Goal: Task Accomplishment & Management: Manage account settings

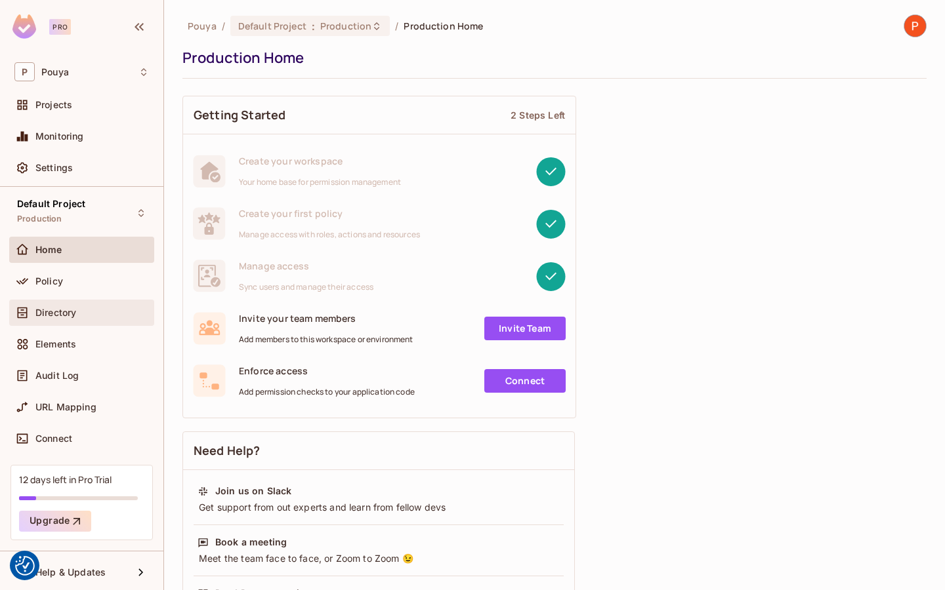
click at [77, 316] on div "Directory" at bounding box center [92, 313] width 114 height 10
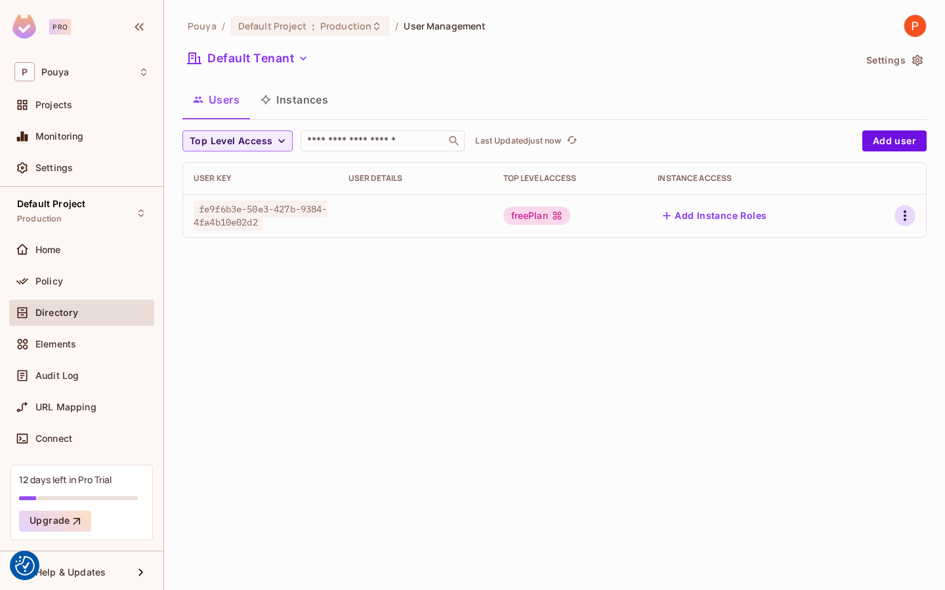
click at [903, 216] on icon "button" at bounding box center [905, 216] width 16 height 16
click at [848, 247] on li "Edit" at bounding box center [848, 246] width 116 height 29
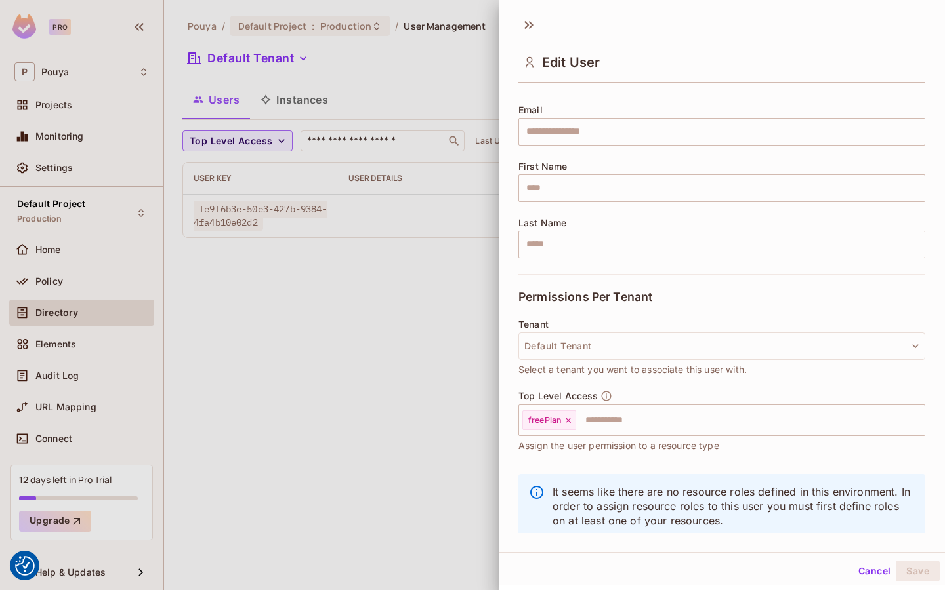
scroll to position [119, 0]
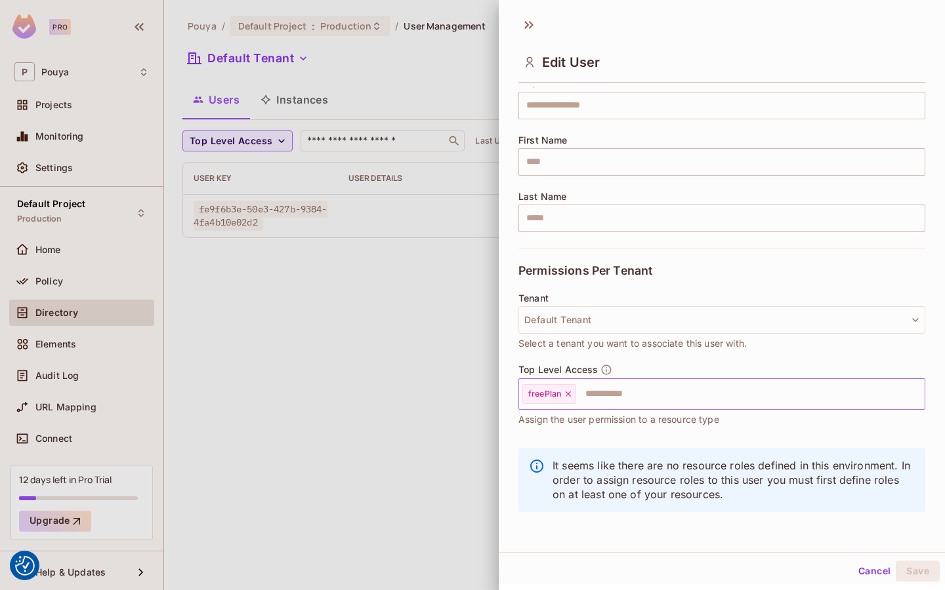
click at [569, 391] on icon at bounding box center [568, 394] width 9 height 9
click at [930, 573] on button "Save" at bounding box center [918, 571] width 44 height 21
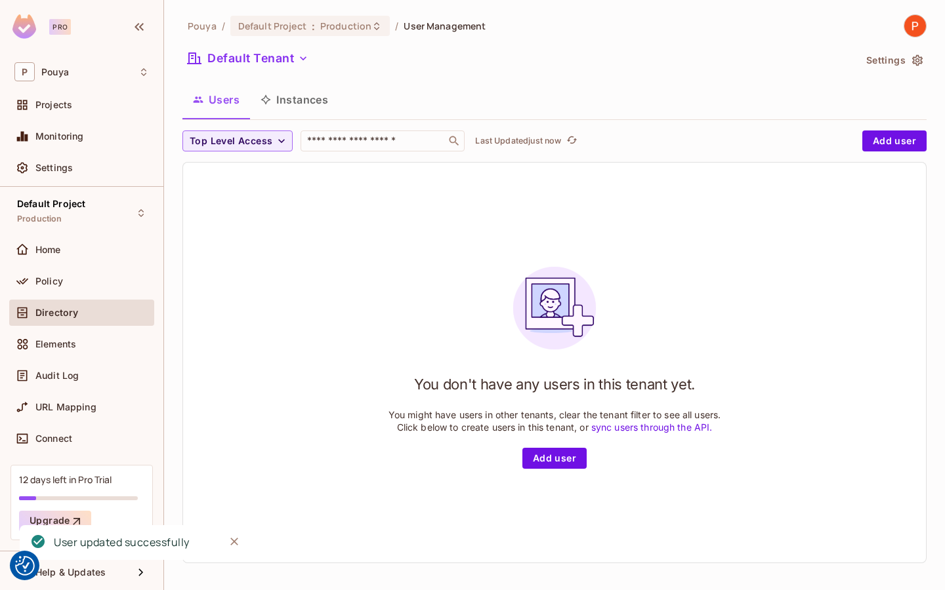
click at [295, 104] on button "Instances" at bounding box center [294, 99] width 89 height 33
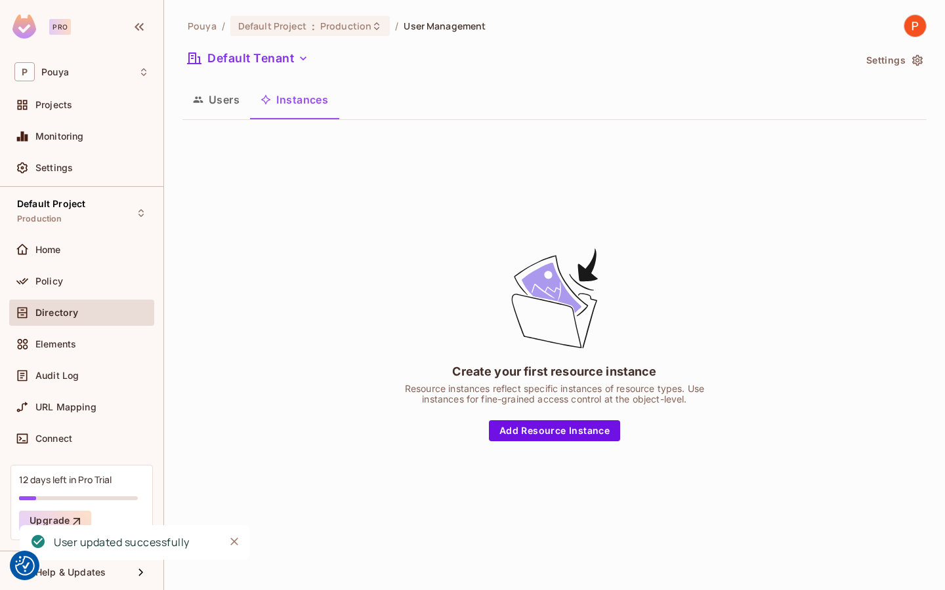
click at [224, 101] on button "Users" at bounding box center [216, 99] width 68 height 33
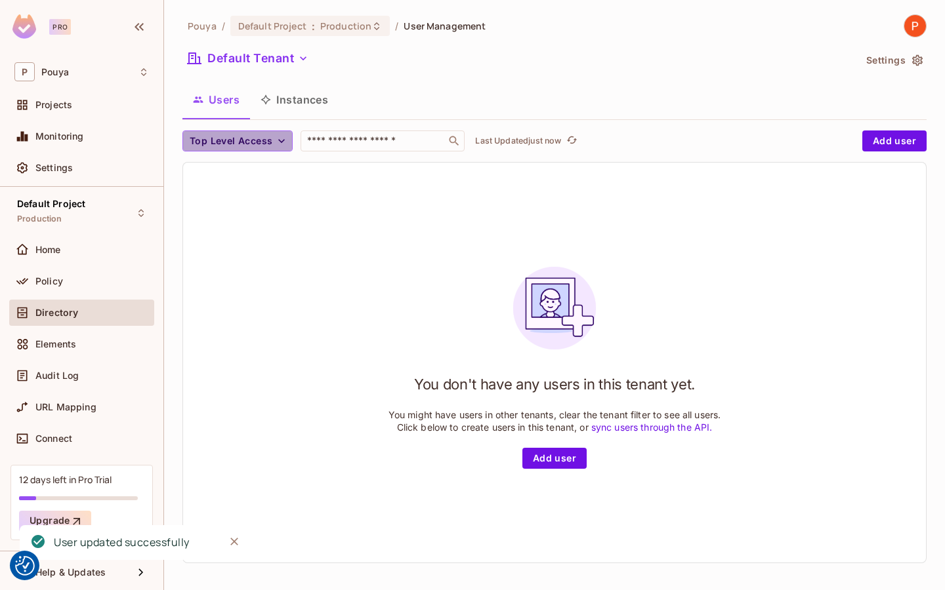
click at [268, 138] on span "Top Level Access" at bounding box center [231, 141] width 83 height 16
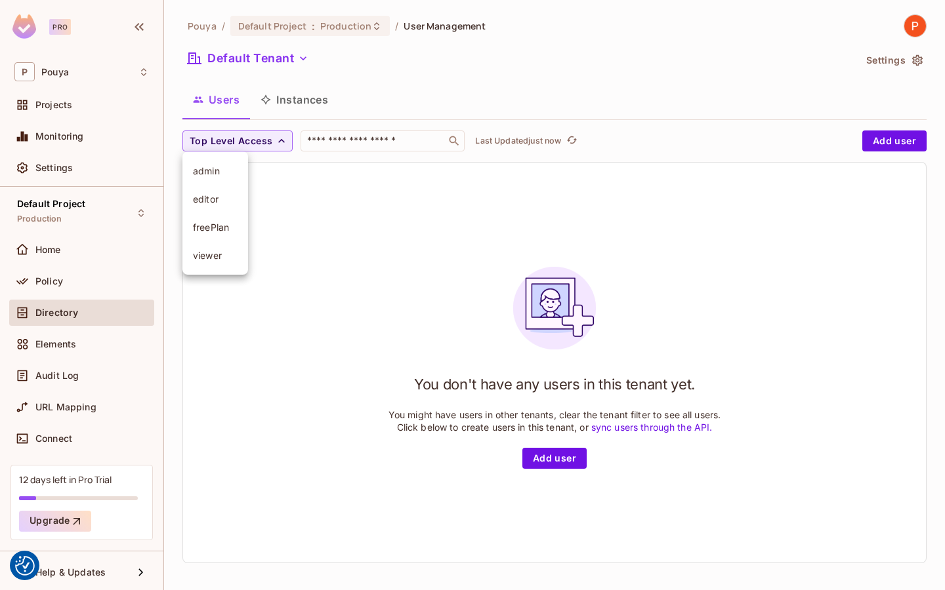
click at [229, 176] on span "admin" at bounding box center [215, 171] width 45 height 12
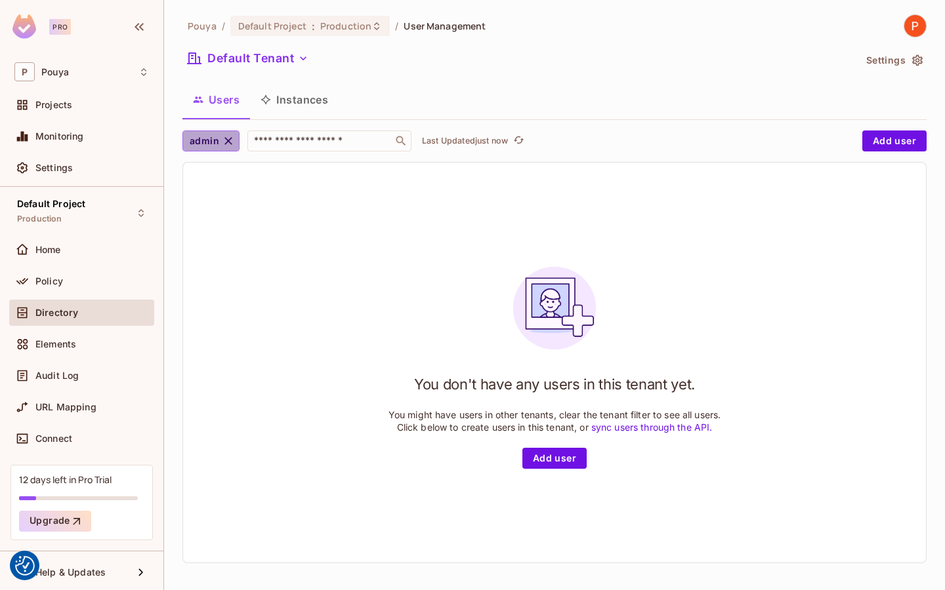
click at [230, 147] on icon "button" at bounding box center [228, 140] width 13 height 13
click at [283, 146] on icon "button" at bounding box center [281, 140] width 13 height 13
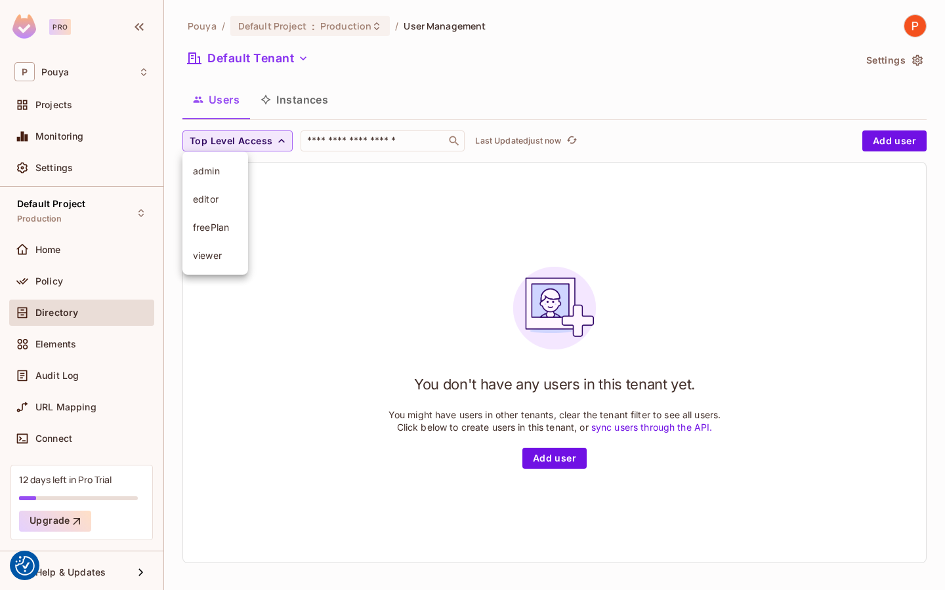
click at [234, 209] on li "editor" at bounding box center [215, 199] width 66 height 28
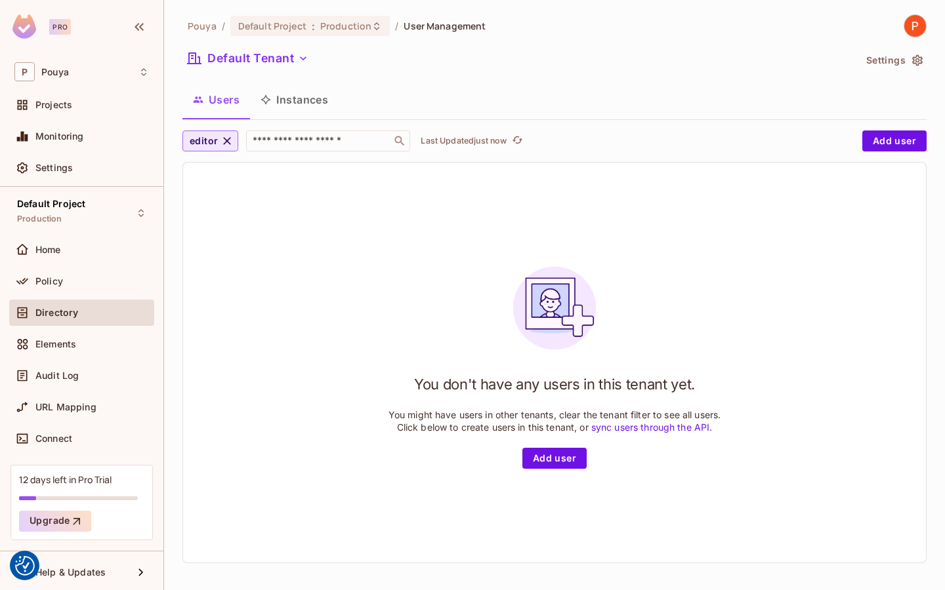
click at [228, 152] on div "editor ​ Last Updated just now Add user You don't have any users in this tenant…" at bounding box center [554, 347] width 744 height 433
click at [228, 139] on icon "button" at bounding box center [228, 141] width 8 height 8
click at [217, 140] on span "Top Level Access" at bounding box center [231, 141] width 83 height 16
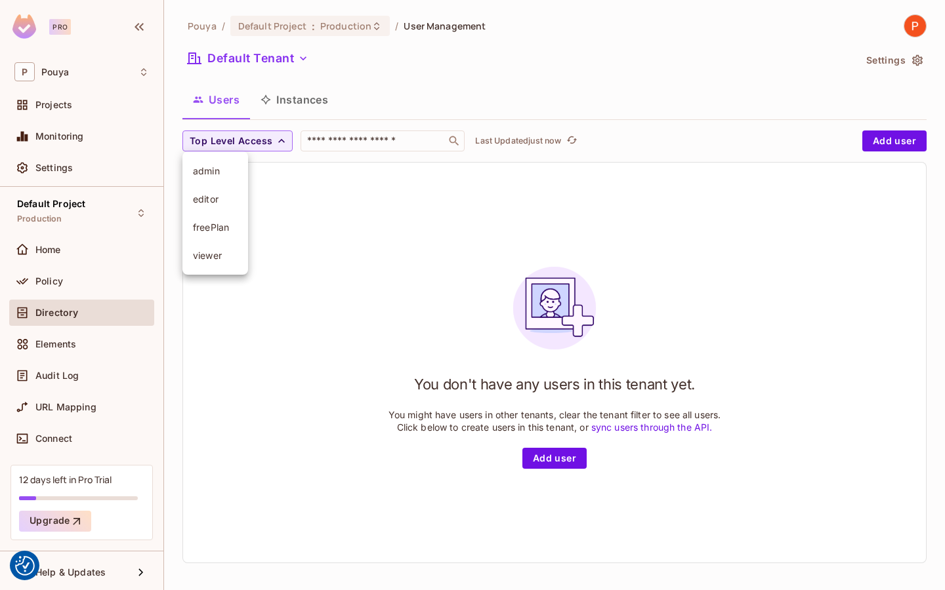
click at [215, 228] on span "freePlan" at bounding box center [215, 227] width 45 height 12
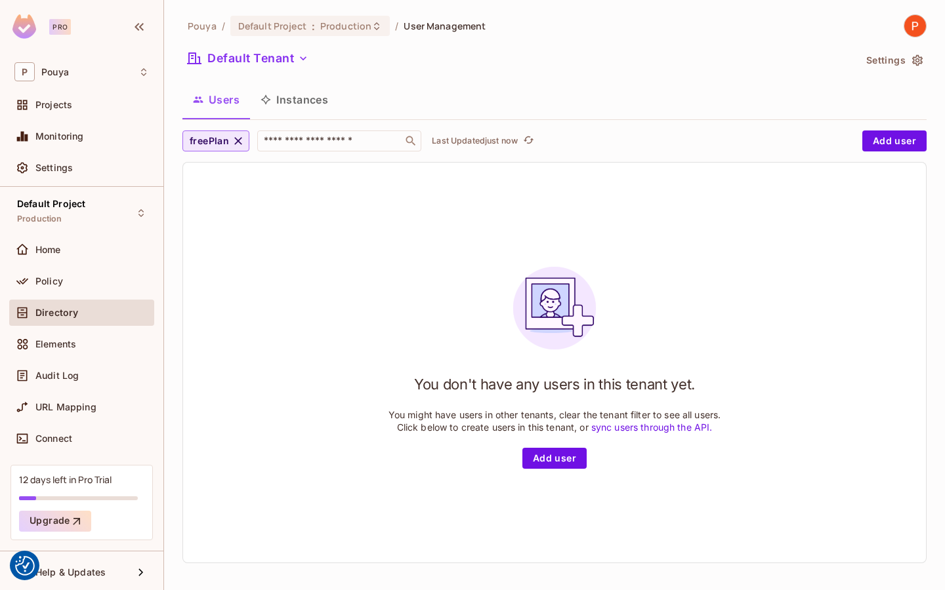
click at [219, 142] on span "freePlan" at bounding box center [209, 141] width 39 height 16
click at [218, 257] on span "viewer" at bounding box center [223, 259] width 60 height 12
click at [230, 141] on icon "button" at bounding box center [231, 141] width 8 height 8
click at [121, 258] on div "Home" at bounding box center [81, 250] width 145 height 26
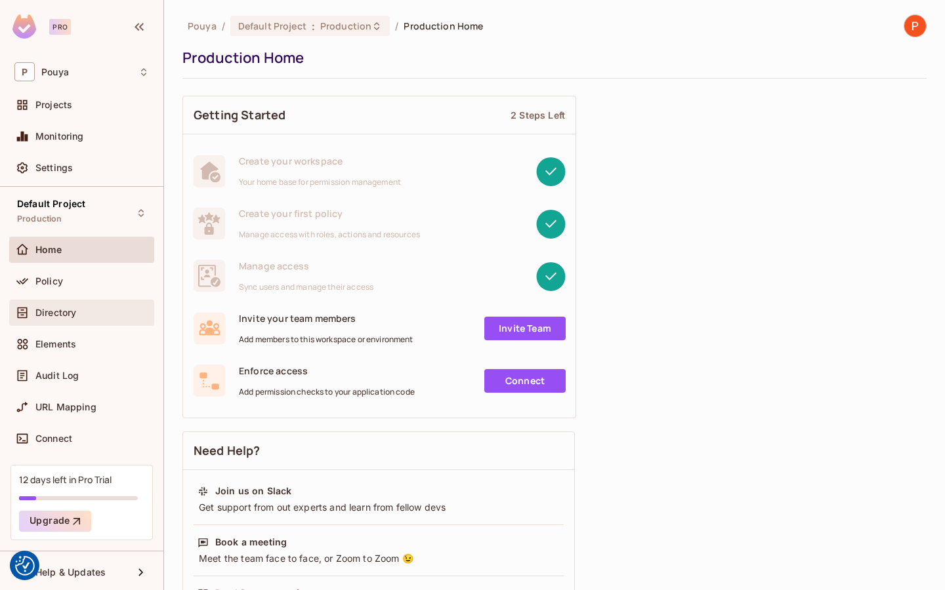
click at [90, 310] on div "Directory" at bounding box center [92, 313] width 114 height 10
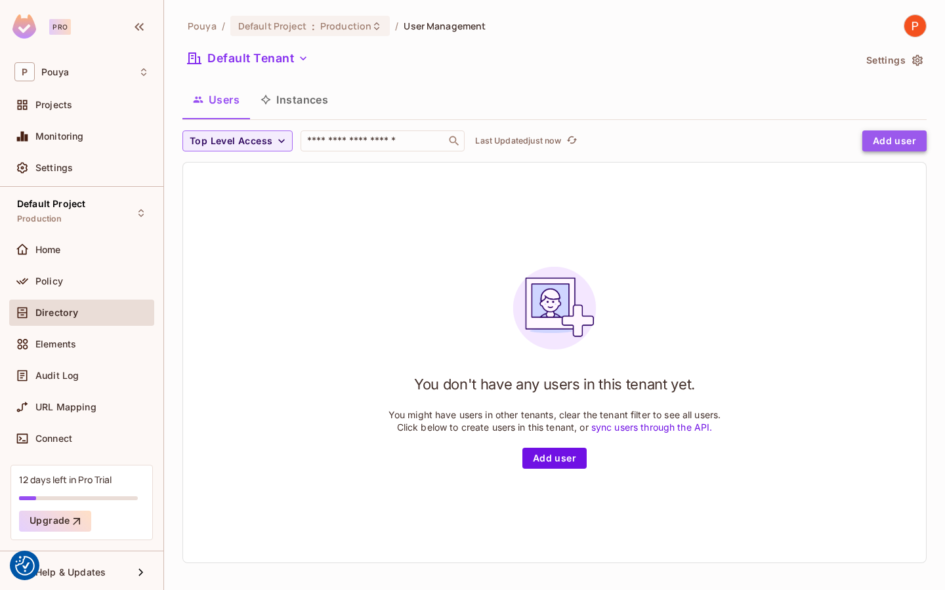
click at [889, 136] on button "Add user" at bounding box center [894, 141] width 64 height 21
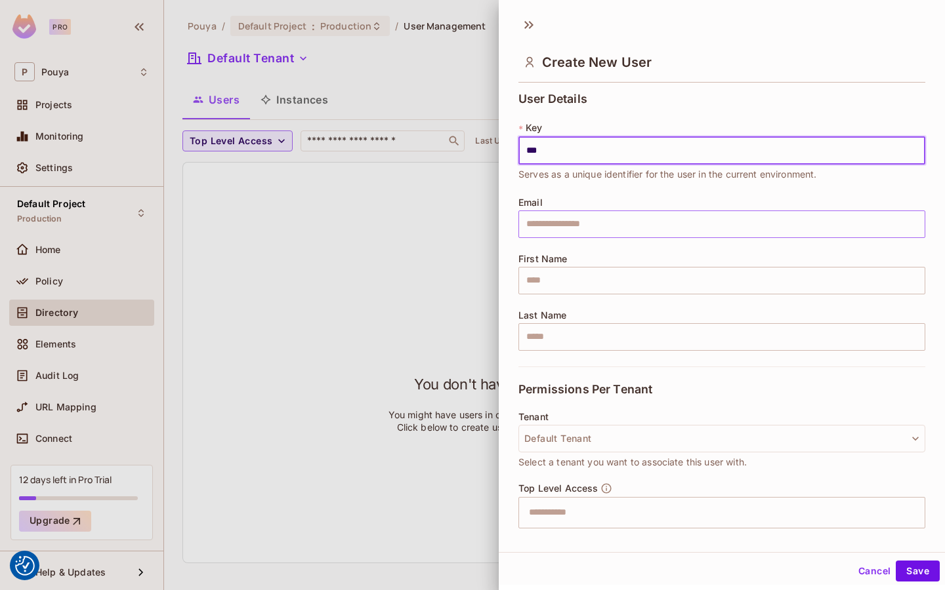
type input "***"
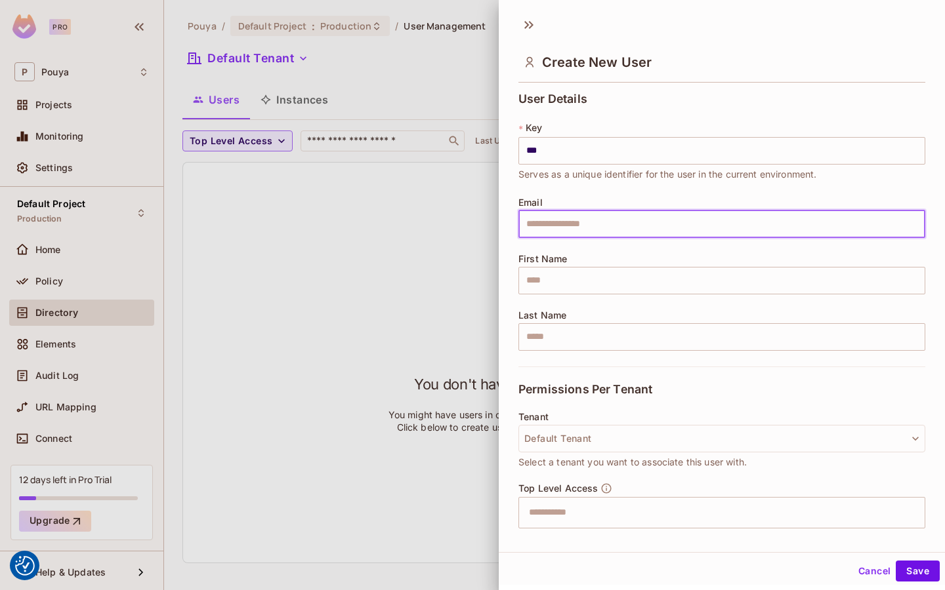
click at [636, 226] on input "text" at bounding box center [721, 225] width 407 height 28
type input "*"
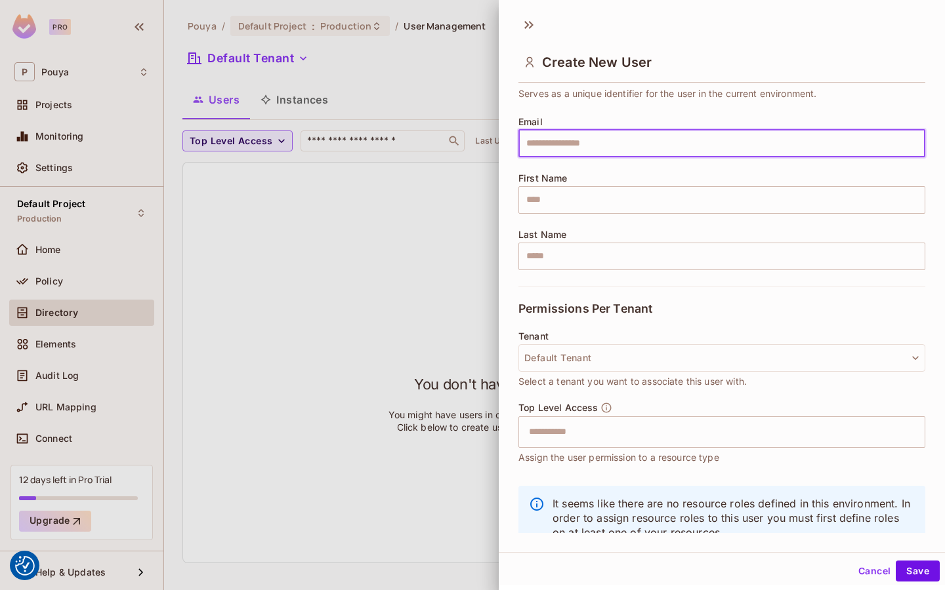
scroll to position [108, 0]
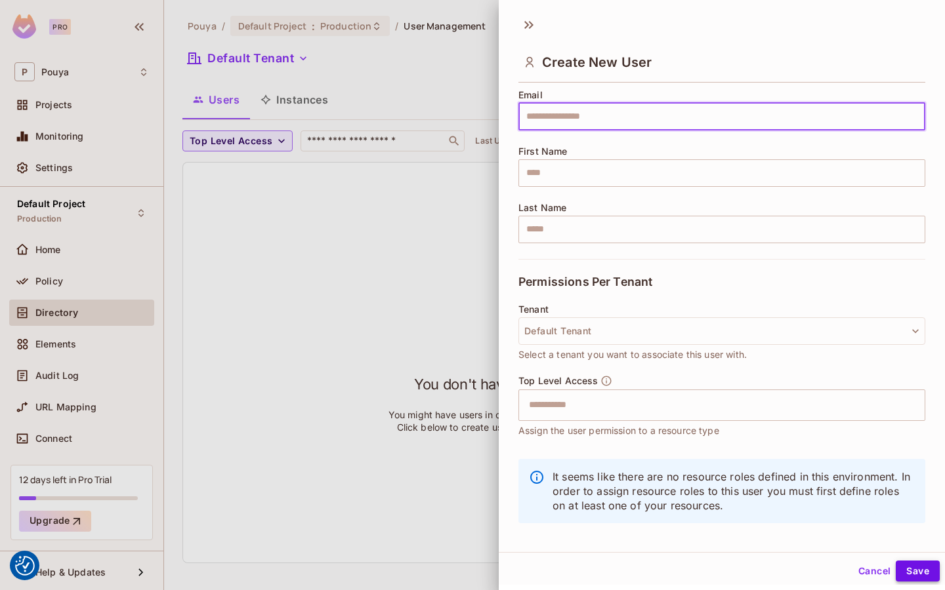
click at [915, 564] on button "Save" at bounding box center [918, 571] width 44 height 21
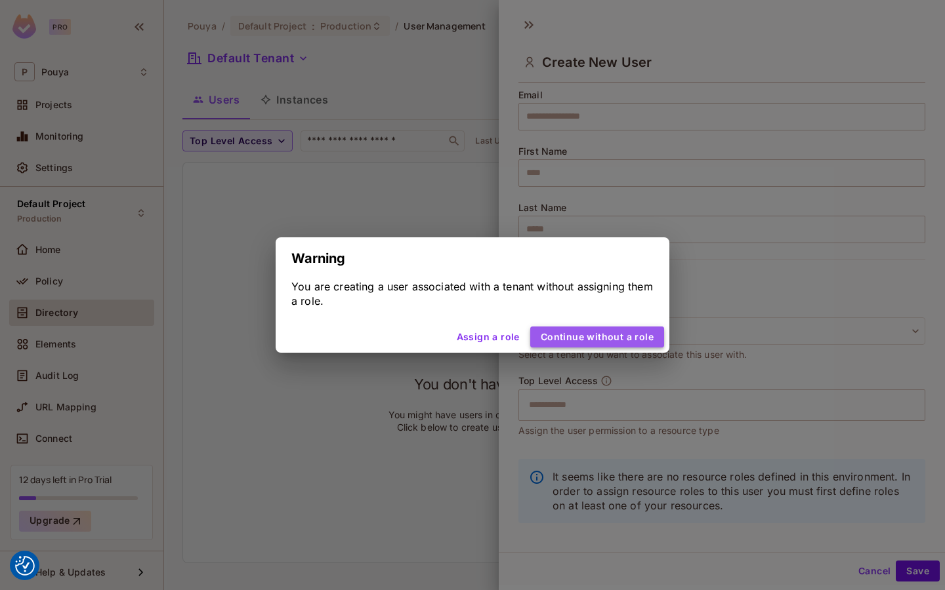
click at [622, 331] on button "Continue without a role" at bounding box center [597, 337] width 134 height 21
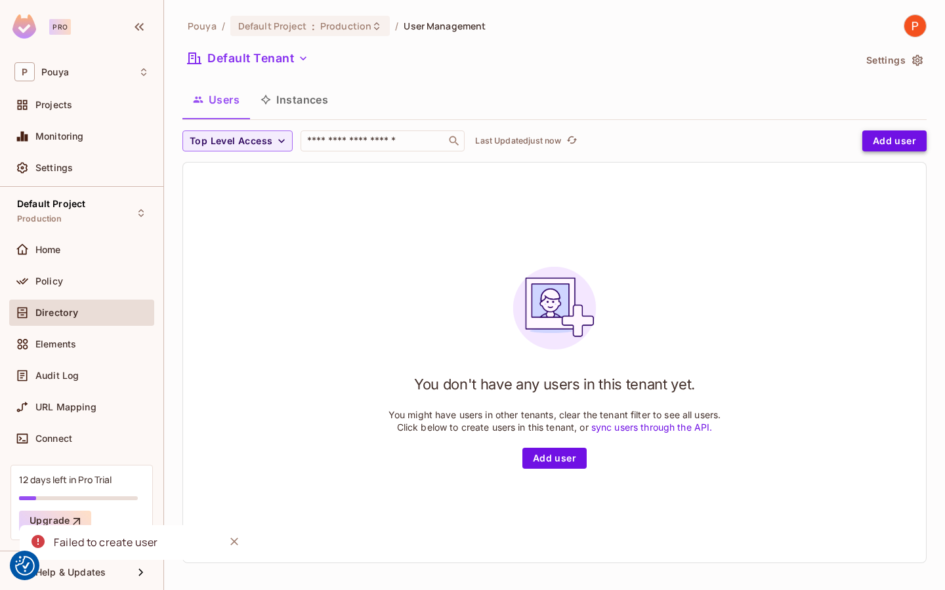
click at [887, 143] on button "Add user" at bounding box center [894, 141] width 64 height 21
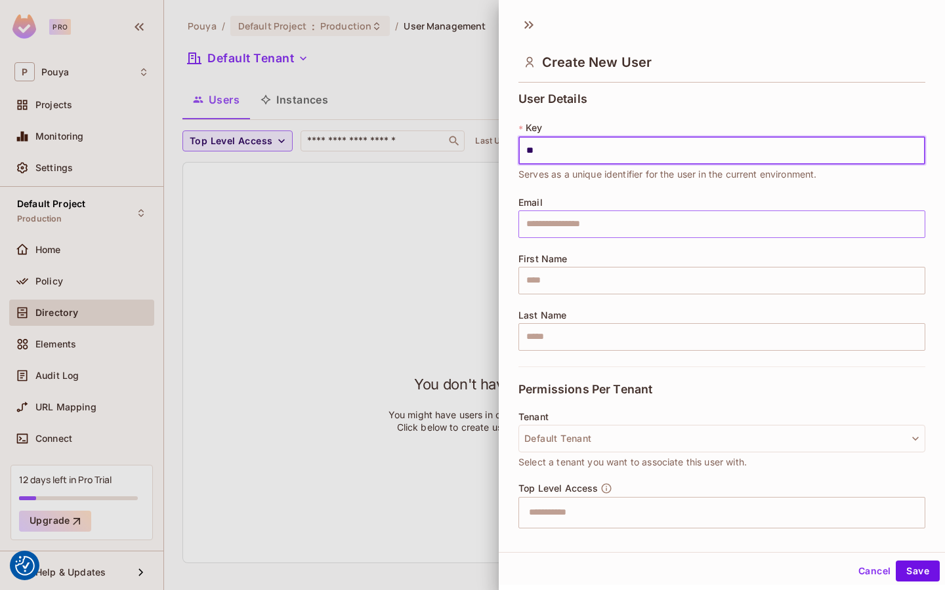
scroll to position [119, 0]
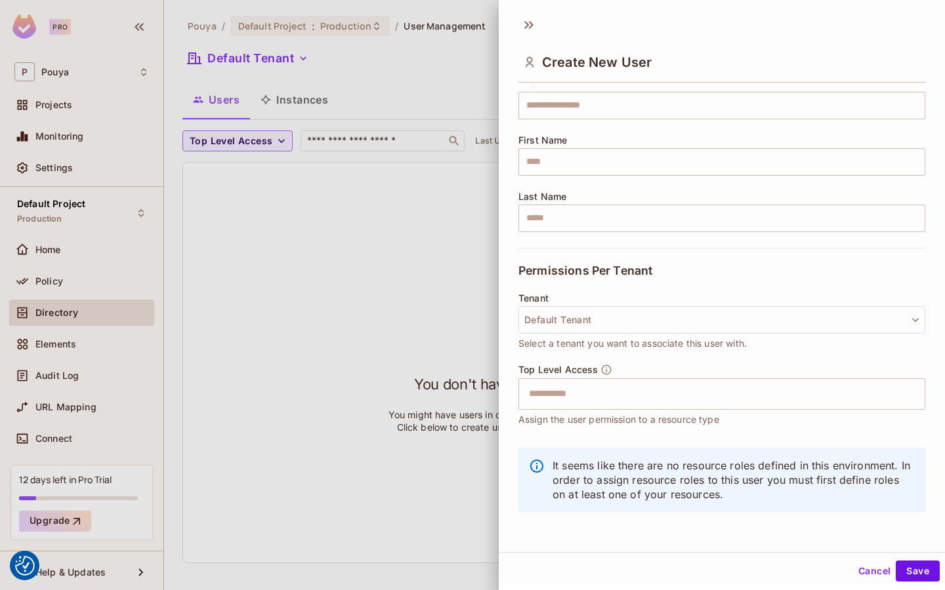
type input "**"
click at [866, 568] on button "Cancel" at bounding box center [874, 571] width 43 height 21
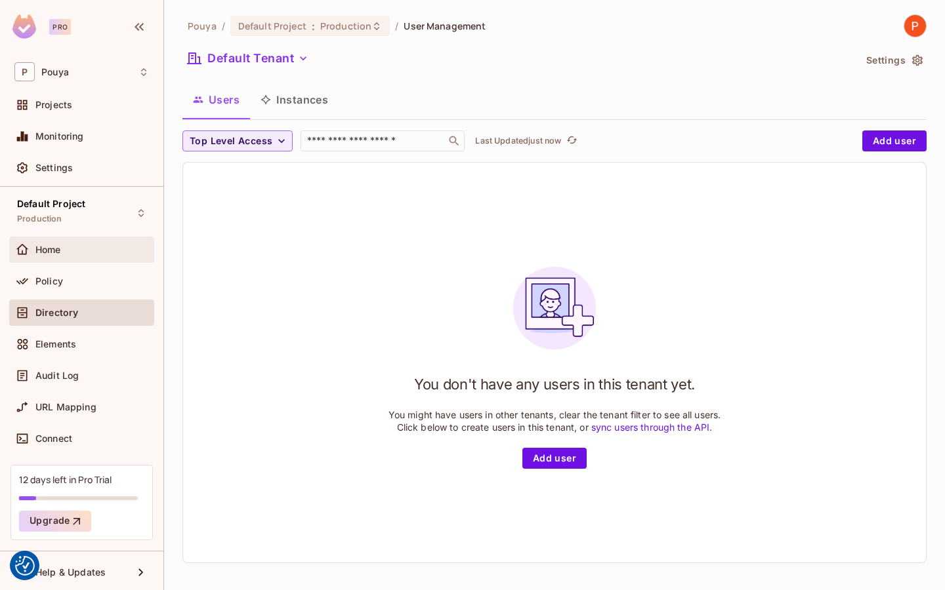
click at [78, 247] on div "Home" at bounding box center [92, 250] width 114 height 10
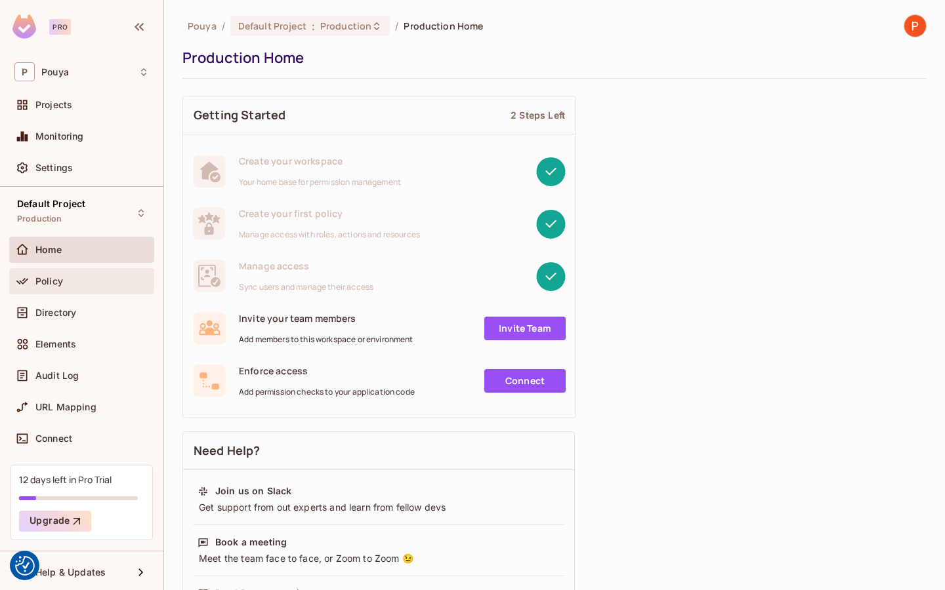
click at [66, 284] on div "Policy" at bounding box center [92, 281] width 114 height 10
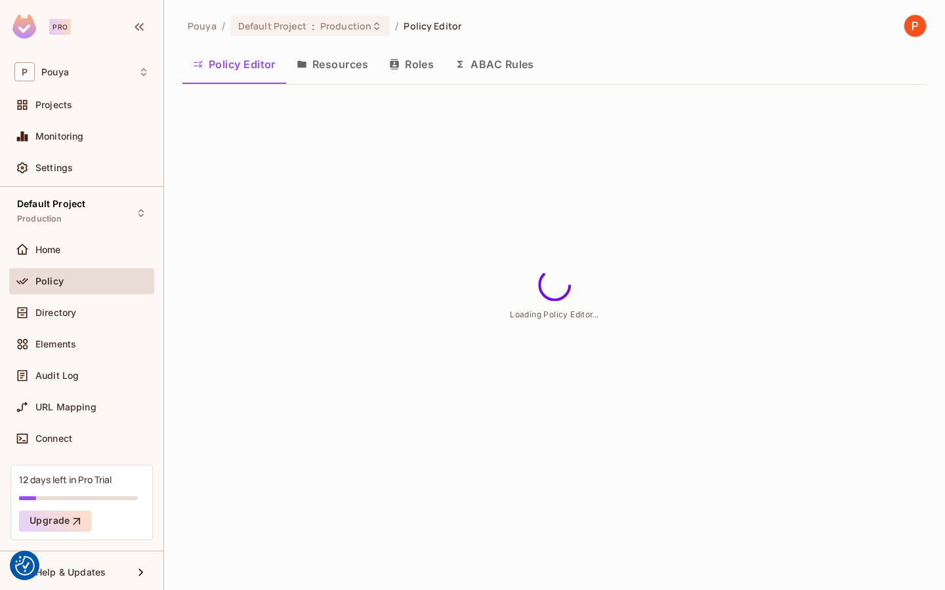
click at [429, 62] on button "Roles" at bounding box center [412, 64] width 66 height 33
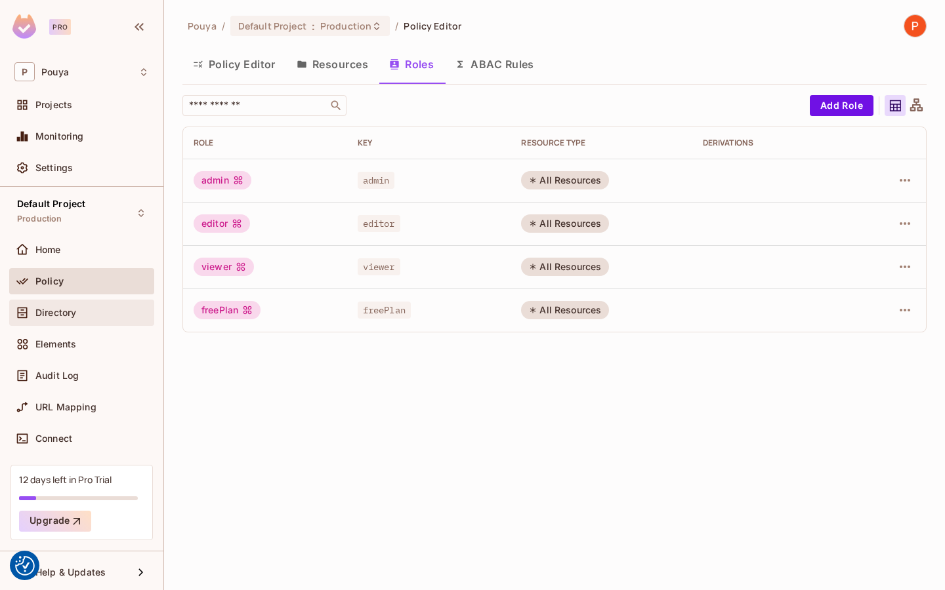
click at [102, 320] on div "Directory" at bounding box center [81, 313] width 134 height 16
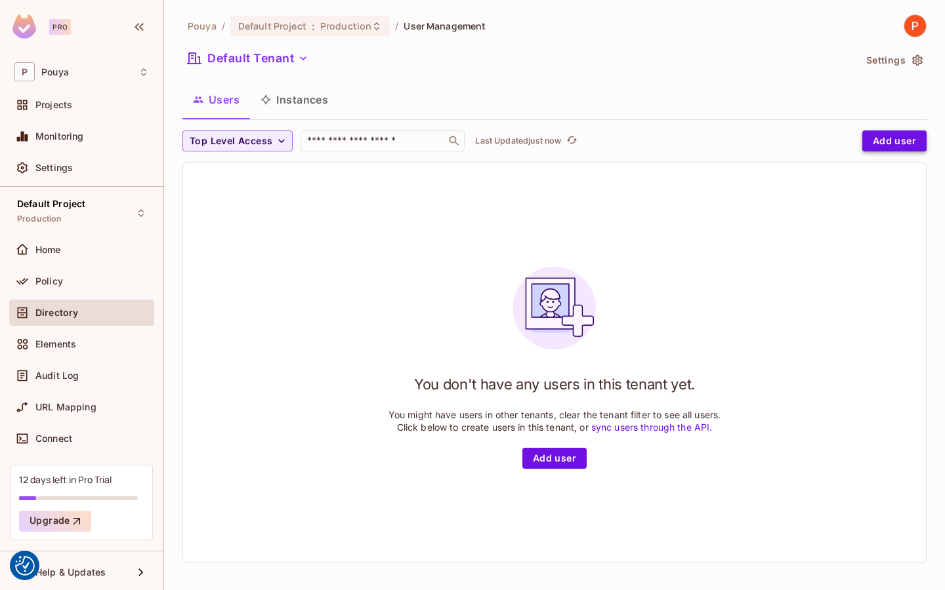
click at [894, 136] on button "Add user" at bounding box center [894, 141] width 64 height 21
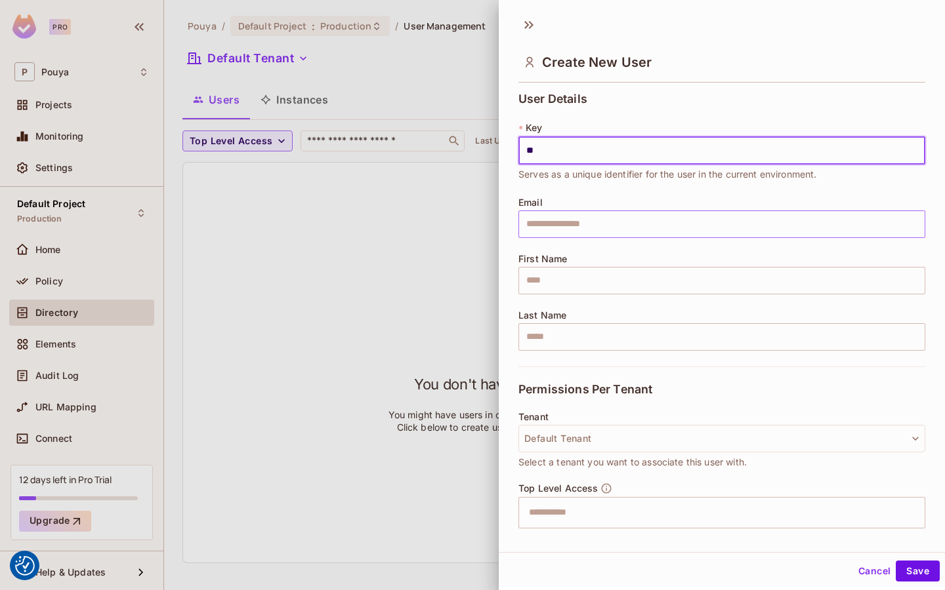
scroll to position [119, 0]
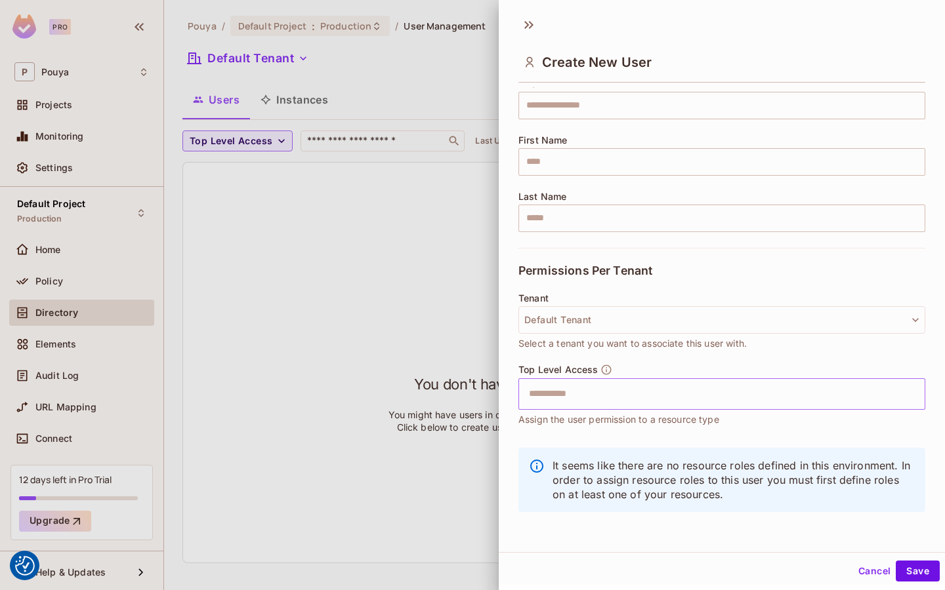
type input "**"
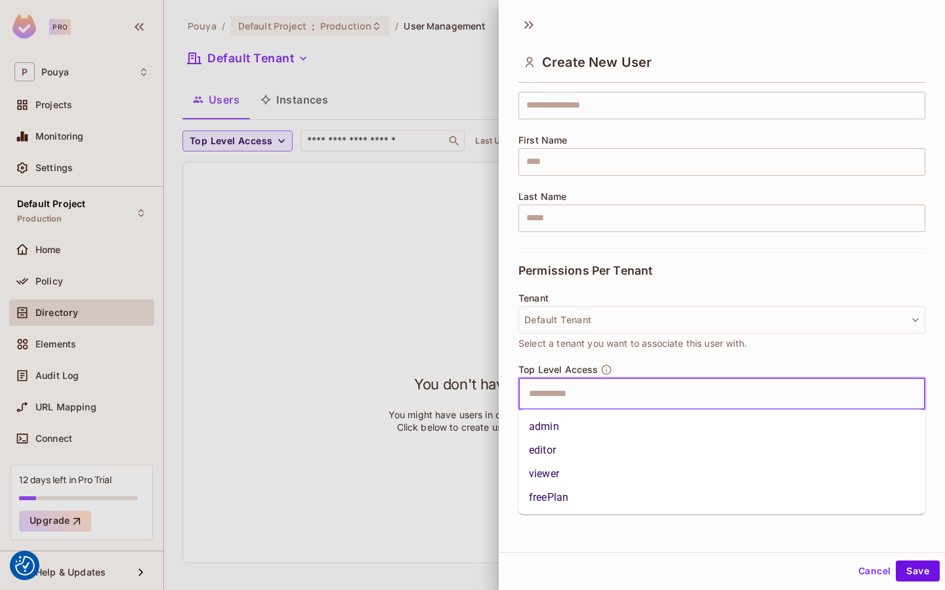
click at [639, 398] on input "text" at bounding box center [710, 394] width 379 height 26
click at [609, 499] on li "freePlan" at bounding box center [721, 498] width 407 height 24
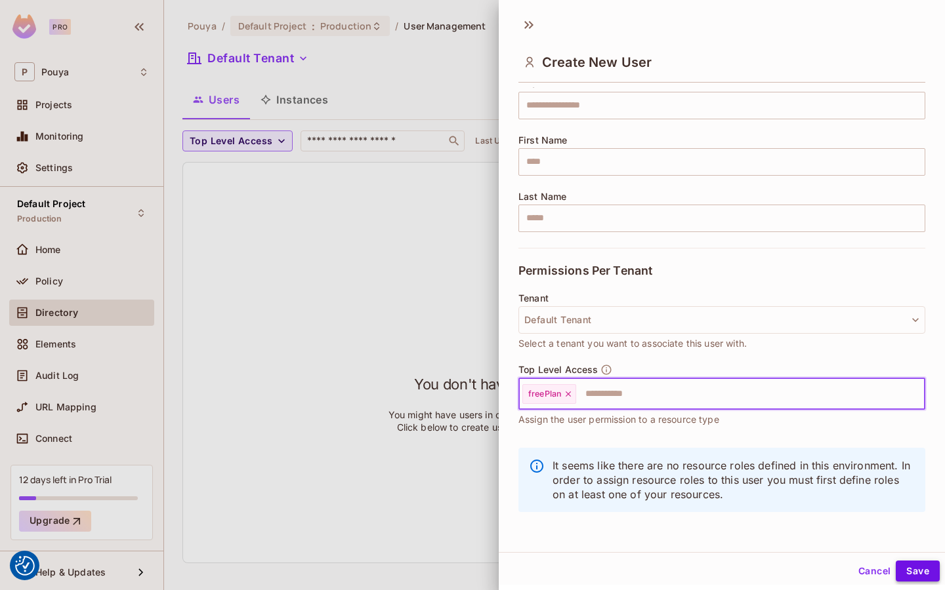
click at [934, 570] on button "Save" at bounding box center [918, 571] width 44 height 21
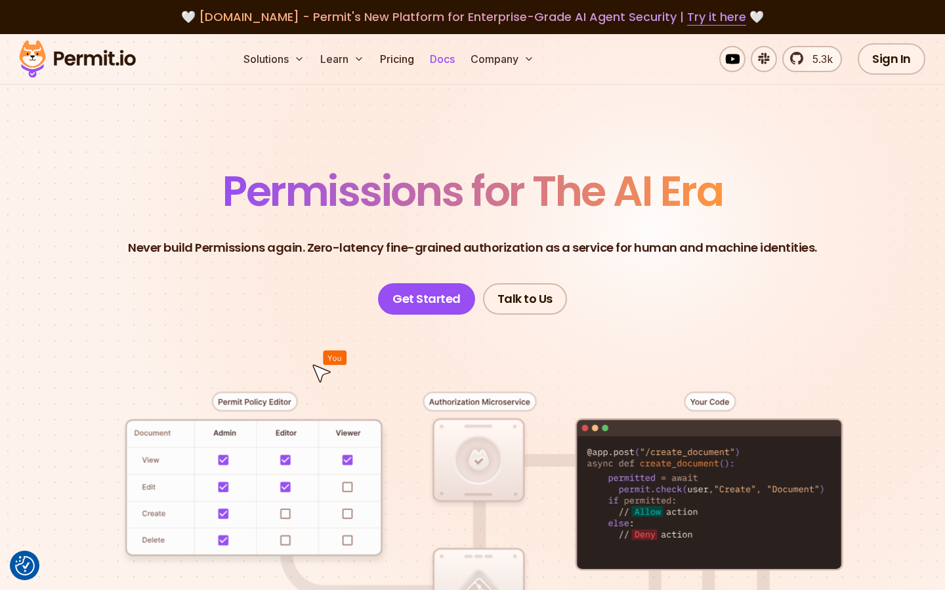
click at [439, 56] on link "Docs" at bounding box center [441, 59] width 35 height 26
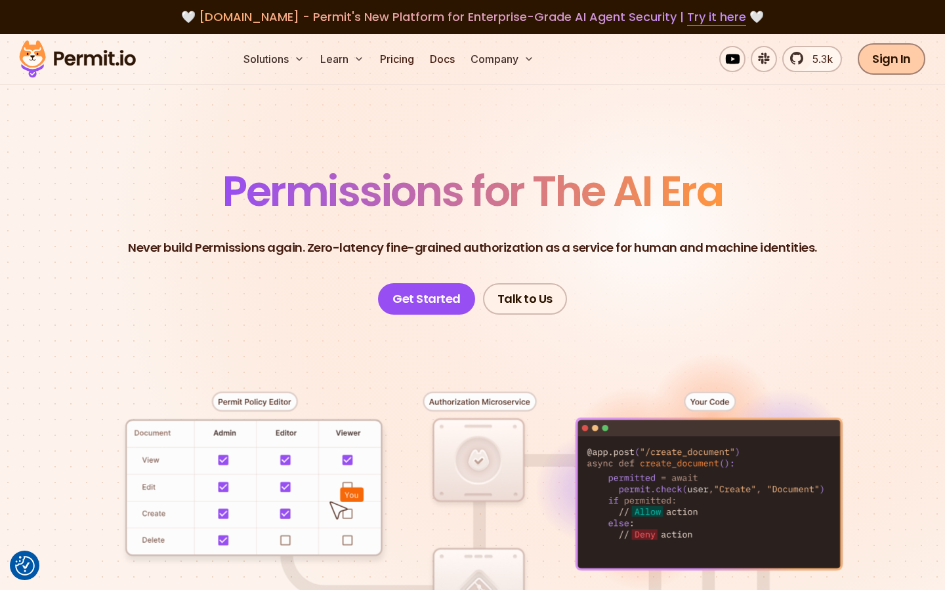
click at [896, 64] on link "Sign In" at bounding box center [891, 58] width 68 height 31
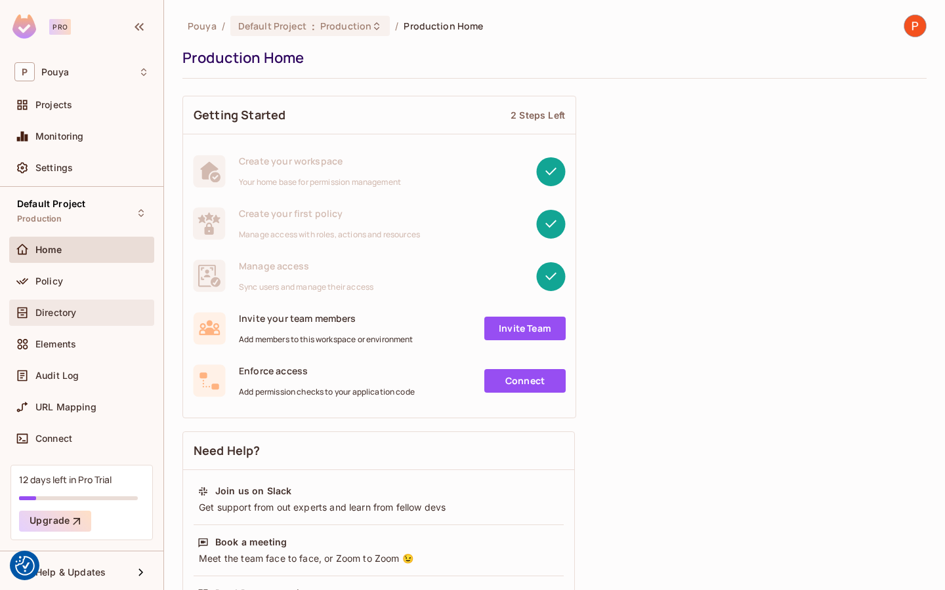
click at [86, 310] on div "Directory" at bounding box center [92, 313] width 114 height 10
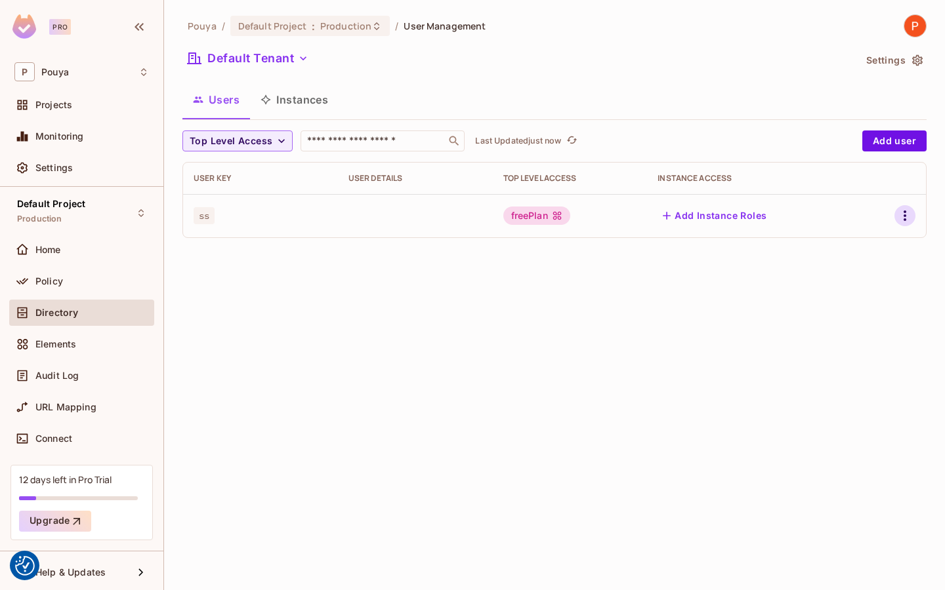
click at [901, 218] on icon "button" at bounding box center [905, 216] width 16 height 16
click at [846, 251] on span "Edit" at bounding box center [836, 246] width 26 height 21
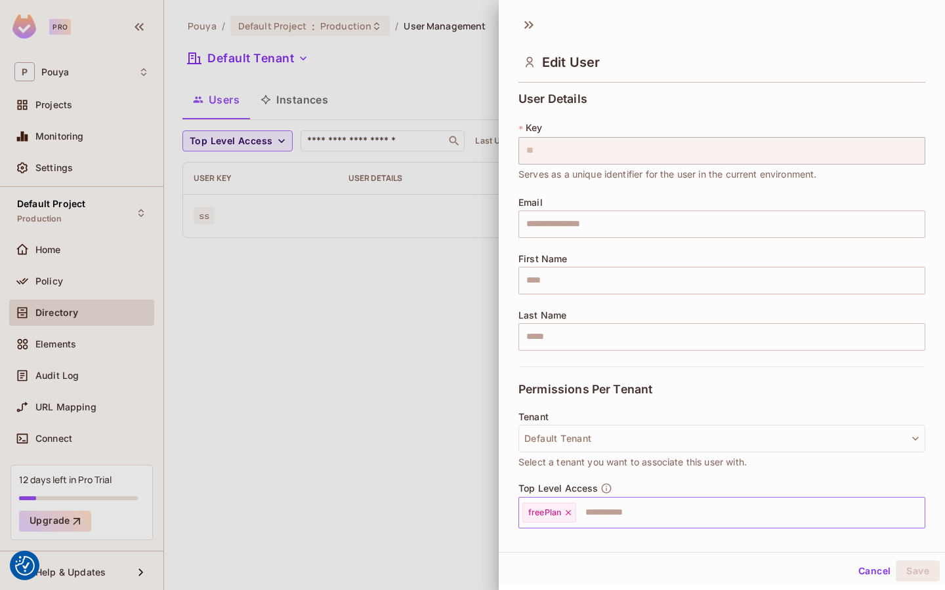
click at [569, 515] on icon at bounding box center [568, 512] width 9 height 9
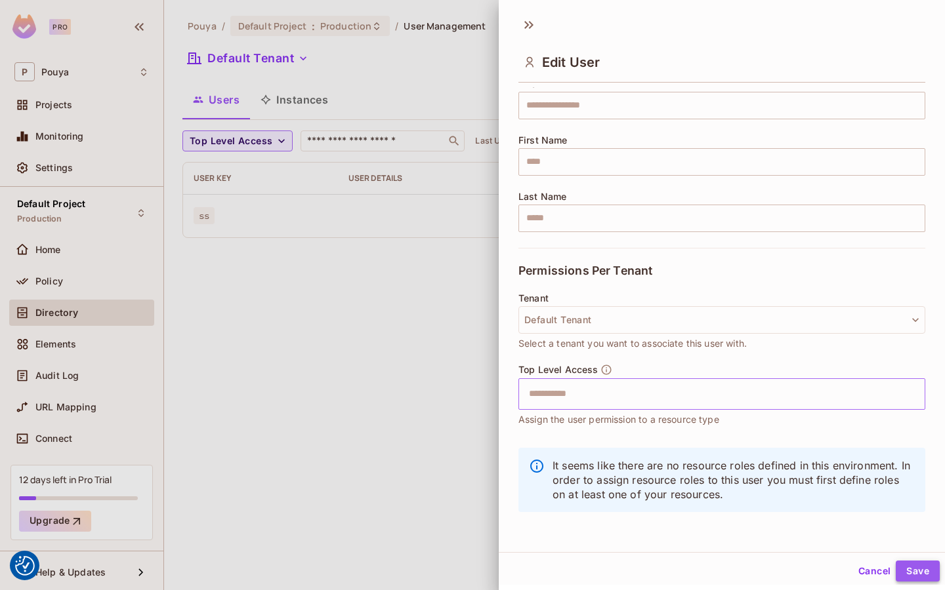
click at [921, 571] on button "Save" at bounding box center [918, 571] width 44 height 21
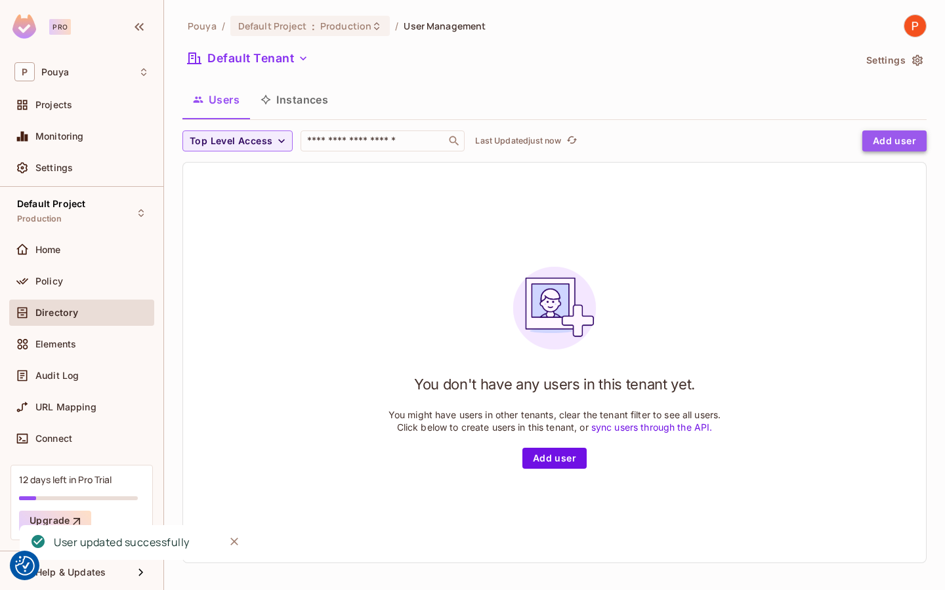
click at [884, 134] on button "Add user" at bounding box center [894, 141] width 64 height 21
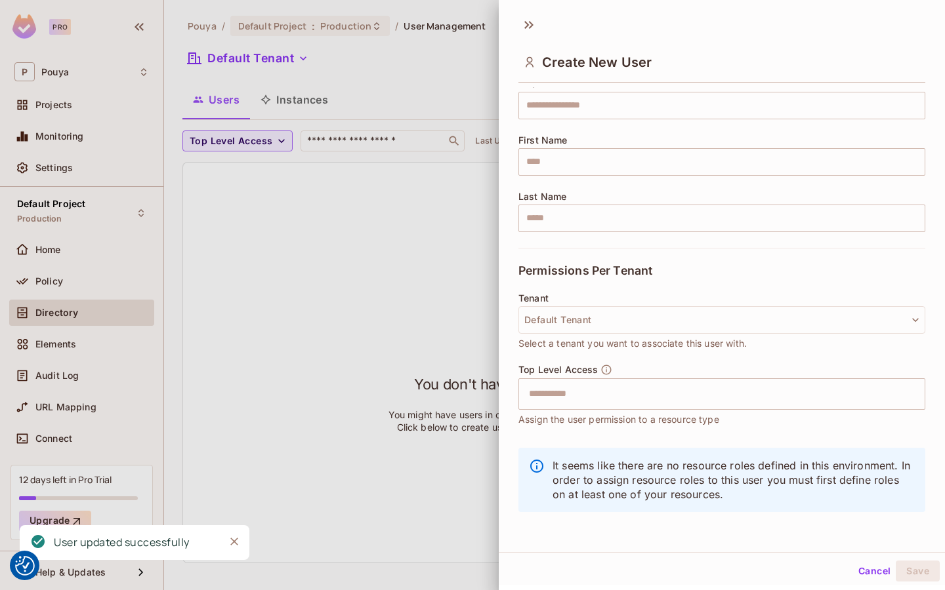
scroll to position [0, 0]
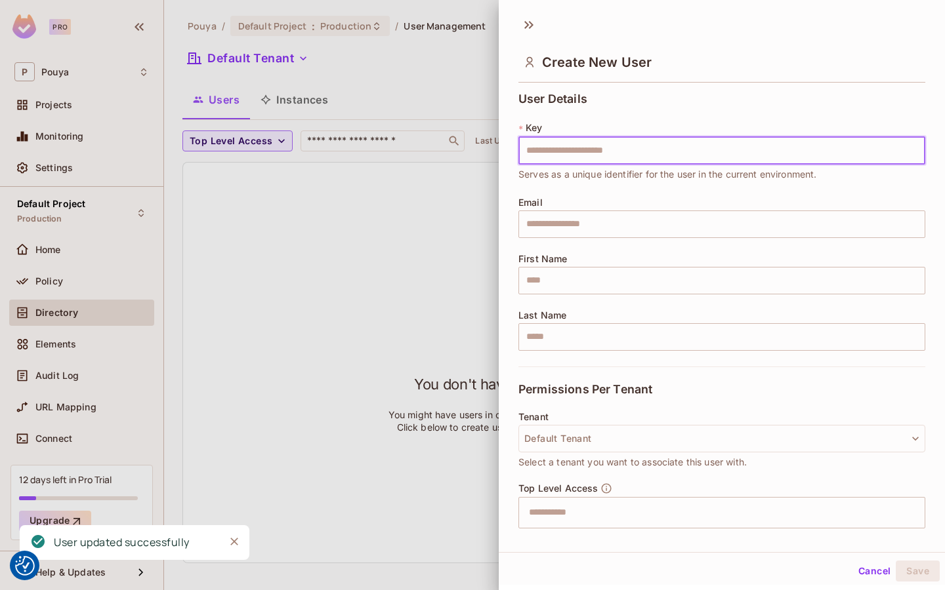
click at [667, 154] on input "text" at bounding box center [721, 151] width 407 height 28
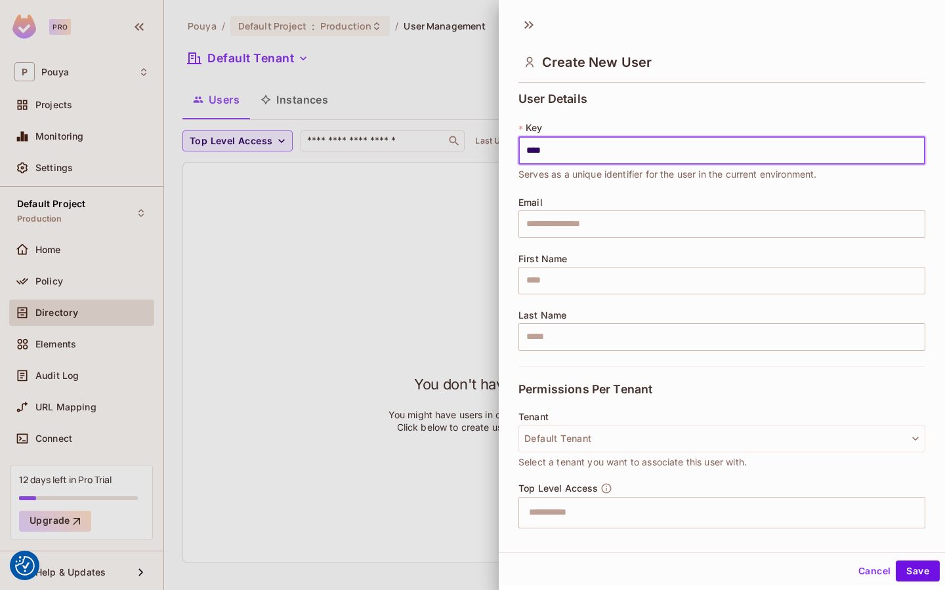
scroll to position [119, 0]
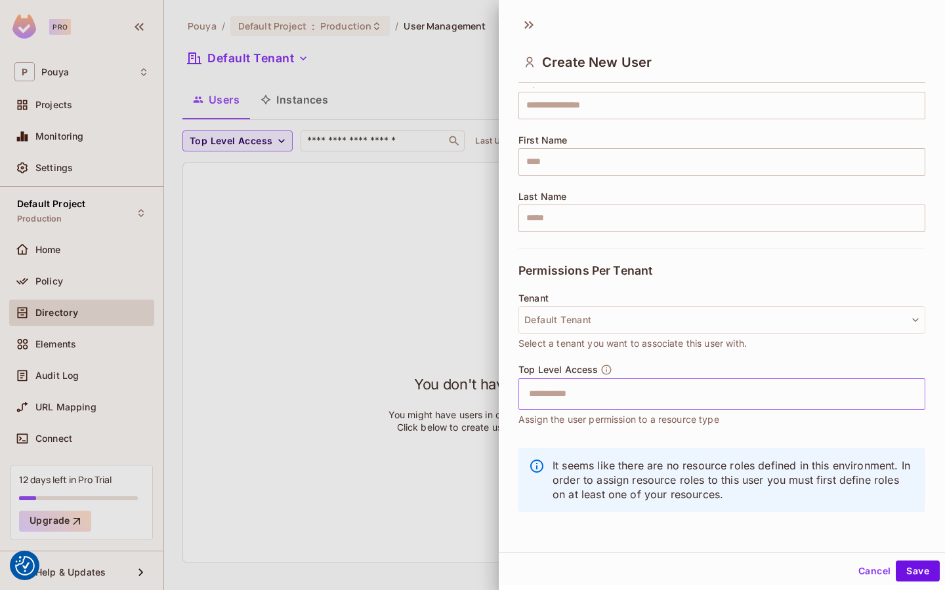
type input "****"
click at [644, 394] on input "text" at bounding box center [710, 394] width 379 height 26
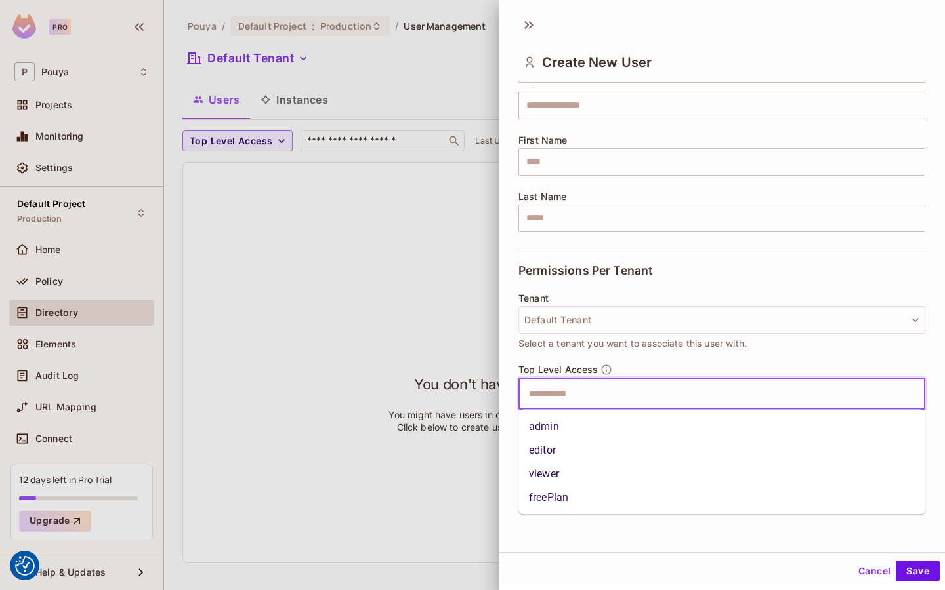
click at [659, 503] on li "freePlan" at bounding box center [721, 498] width 407 height 24
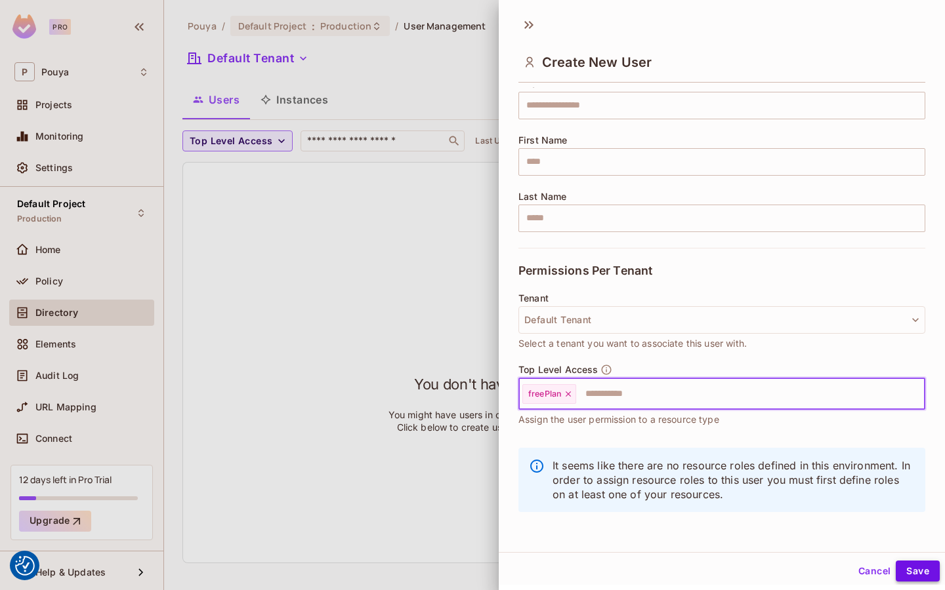
click at [913, 566] on button "Save" at bounding box center [918, 571] width 44 height 21
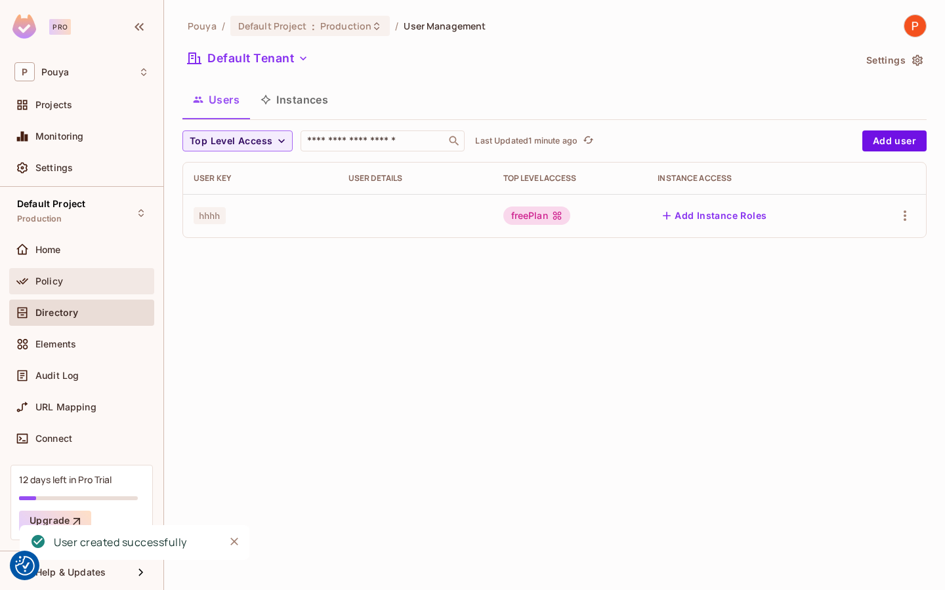
click at [62, 279] on div "Policy" at bounding box center [92, 281] width 114 height 10
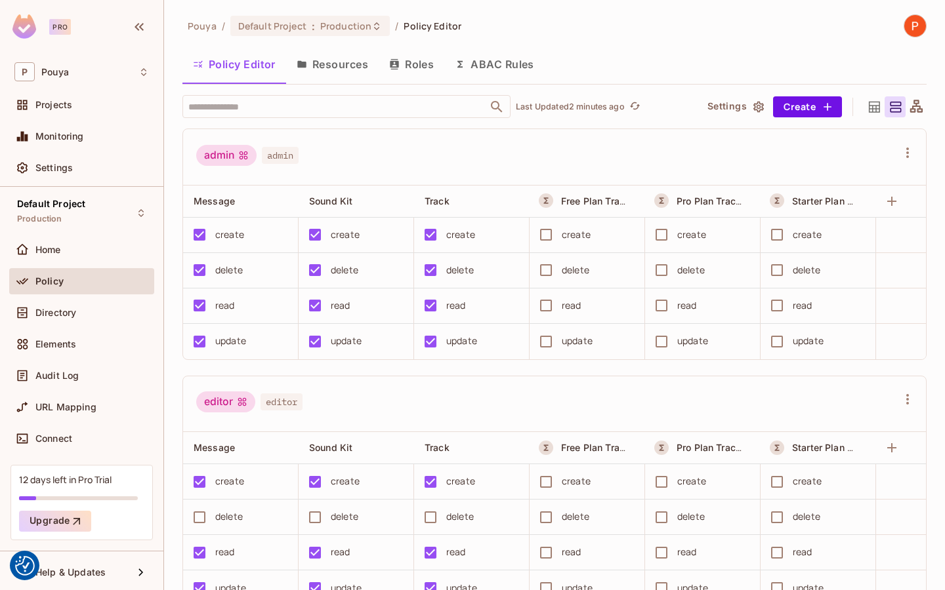
click at [477, 69] on button "ABAC Rules" at bounding box center [494, 64] width 100 height 33
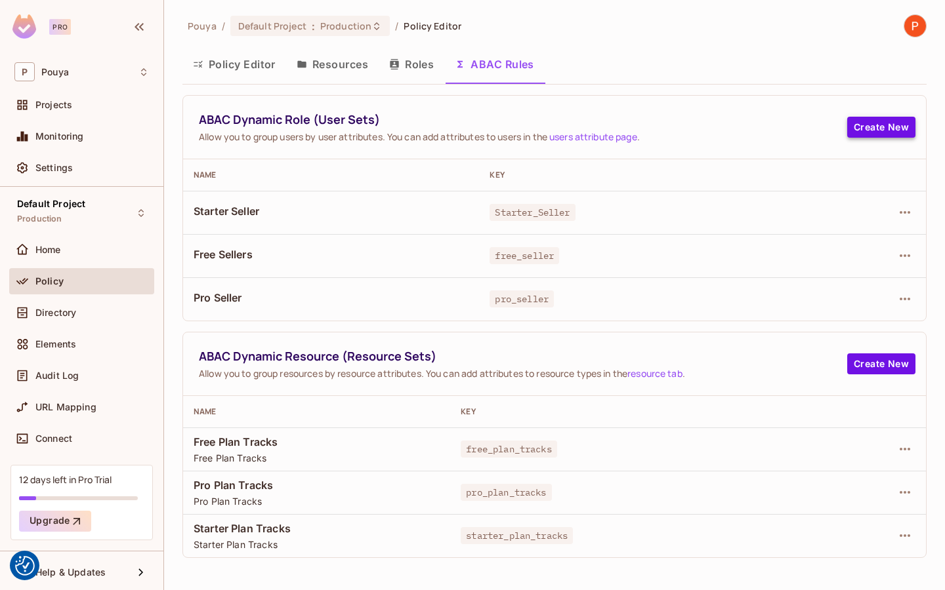
click at [869, 123] on button "Create New" at bounding box center [881, 127] width 68 height 21
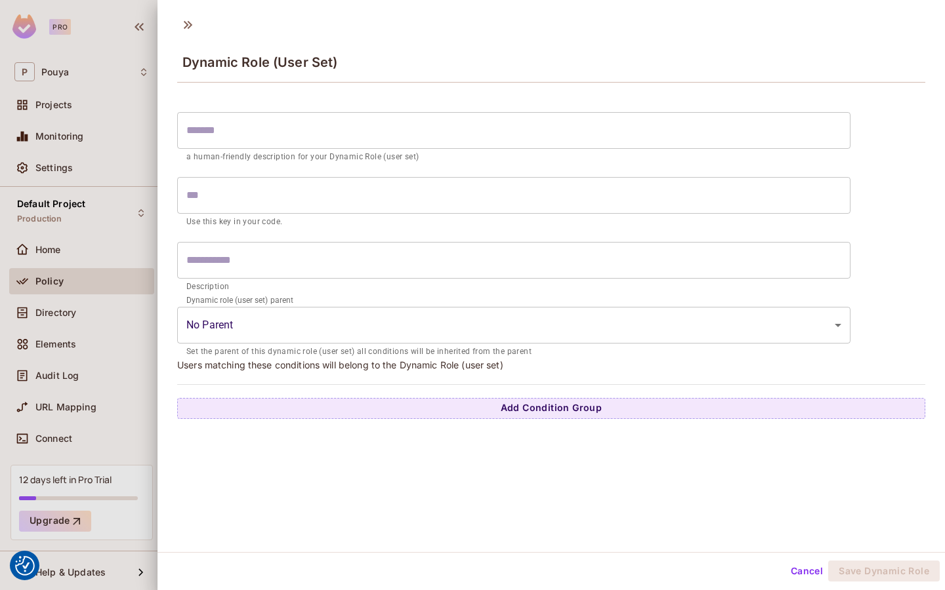
click at [426, 323] on body "We use cookies to enhance your browsing experience, serve personalized ads or c…" at bounding box center [472, 295] width 945 height 590
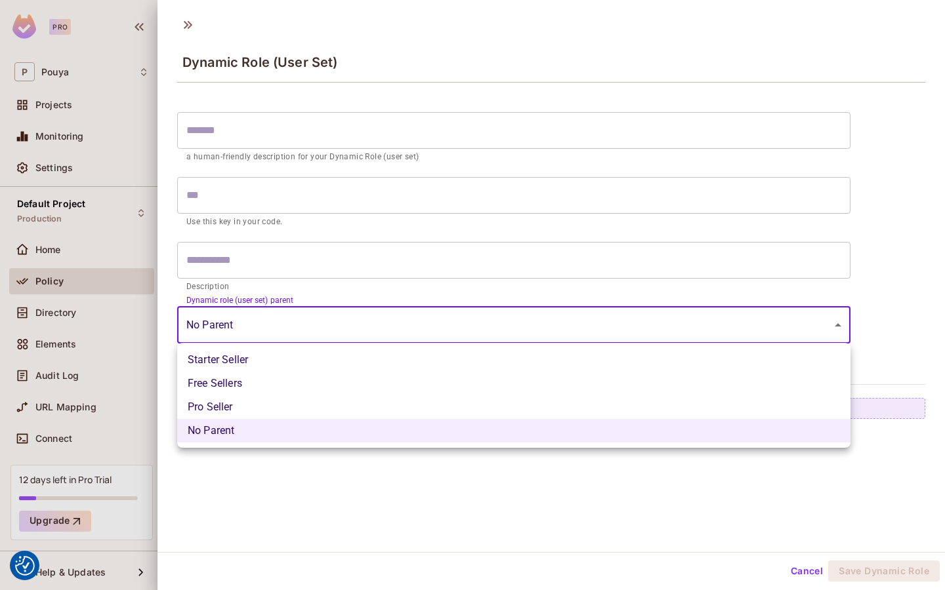
drag, startPoint x: 181, startPoint y: 298, endPoint x: 306, endPoint y: 300, distance: 124.7
click at [306, 300] on div at bounding box center [472, 295] width 945 height 590
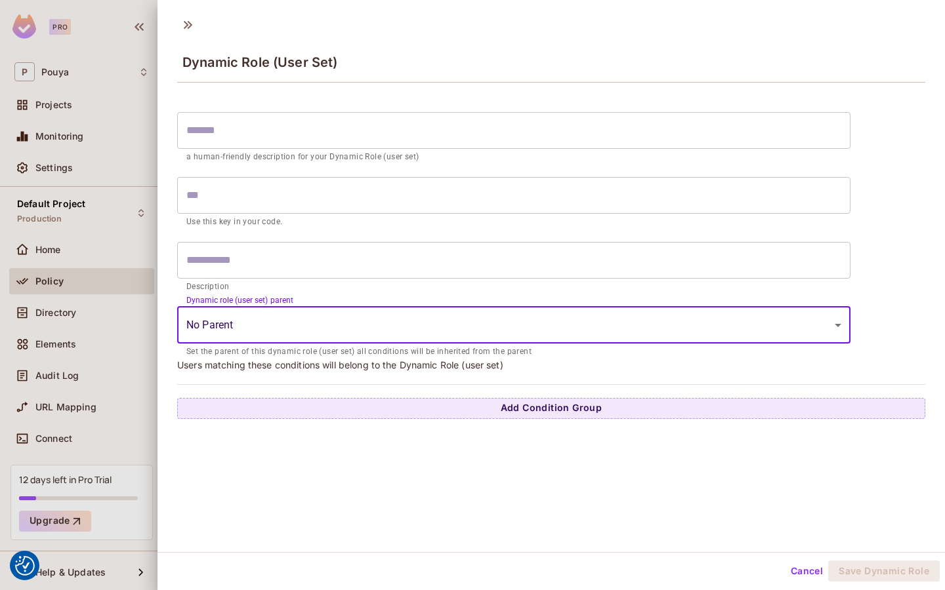
click at [281, 324] on body "We use cookies to enhance your browsing experience, serve personalized ads or c…" at bounding box center [472, 295] width 945 height 590
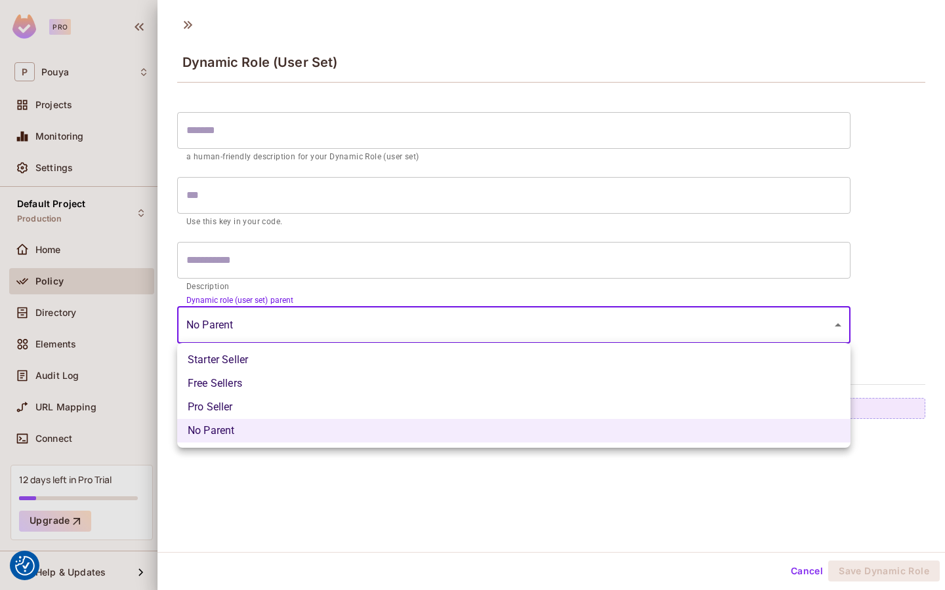
drag, startPoint x: 188, startPoint y: 61, endPoint x: 344, endPoint y: 68, distance: 156.3
click at [344, 68] on div at bounding box center [472, 295] width 945 height 590
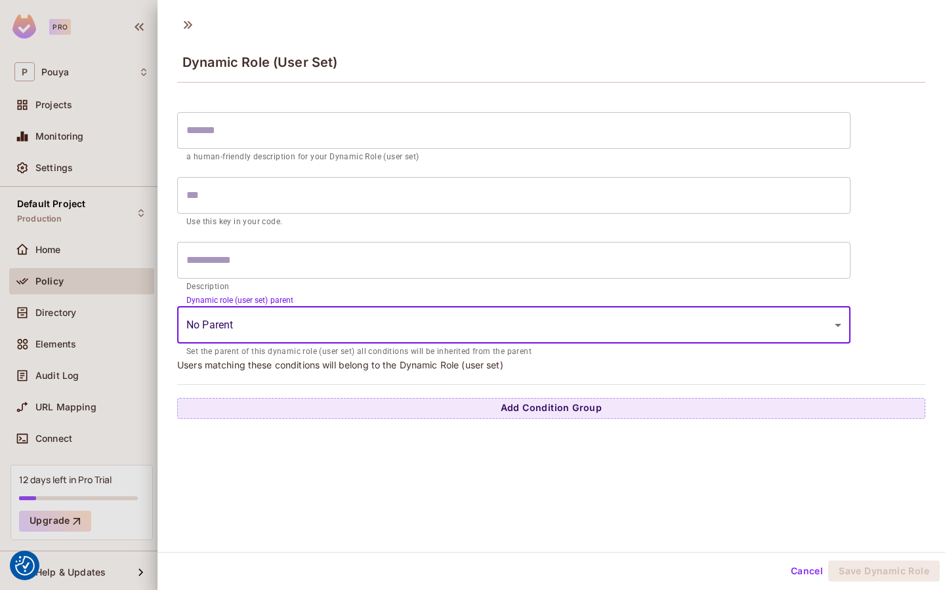
click at [297, 320] on body "We use cookies to enhance your browsing experience, serve personalized ads or c…" at bounding box center [472, 295] width 945 height 590
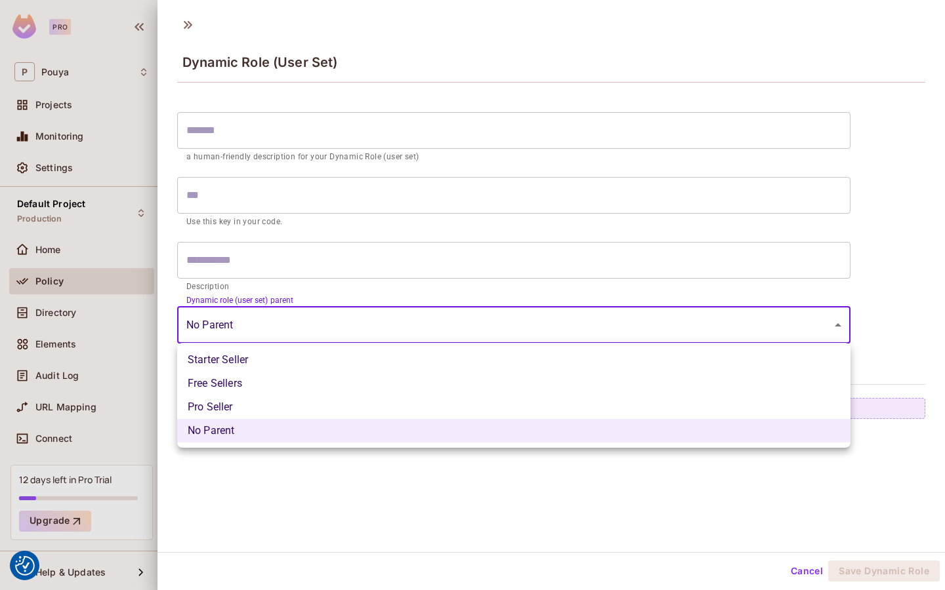
click at [803, 570] on div at bounding box center [472, 295] width 945 height 590
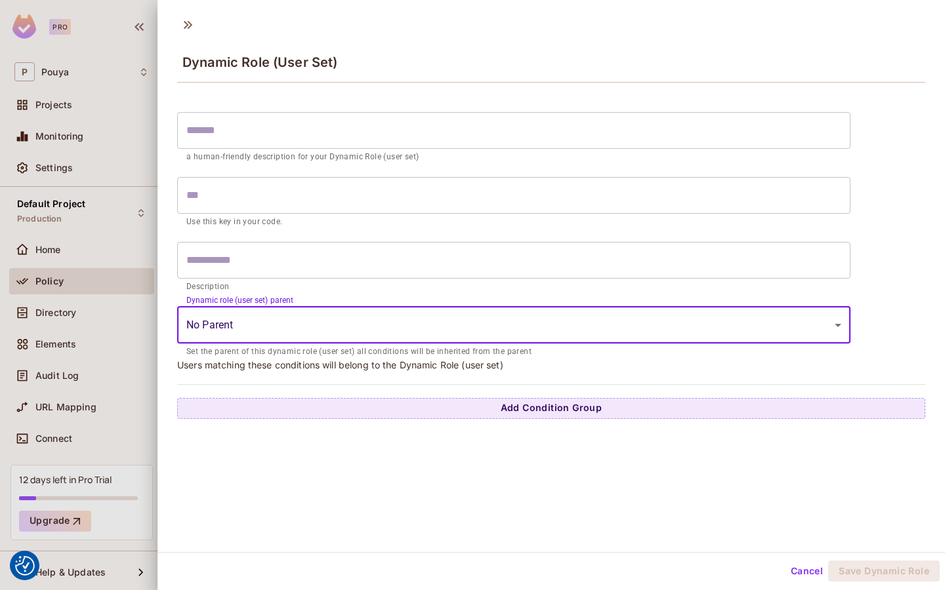
click at [122, 195] on div at bounding box center [472, 295] width 945 height 590
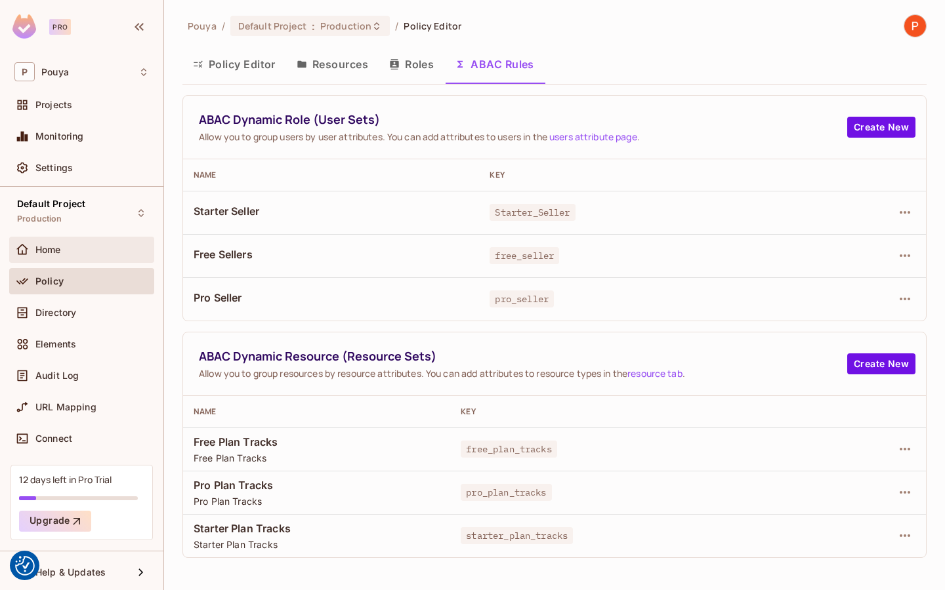
click at [59, 238] on div "Home" at bounding box center [81, 250] width 145 height 26
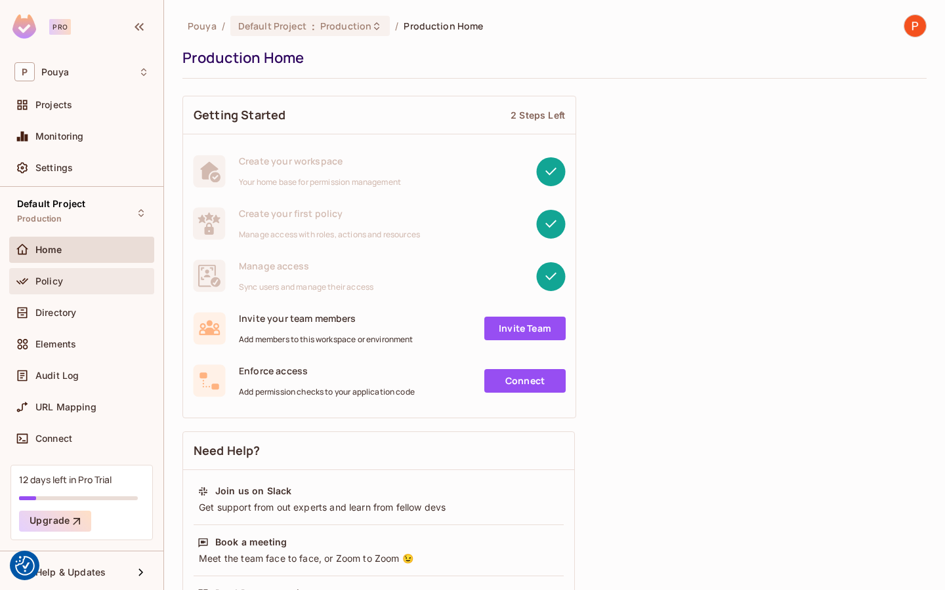
click at [79, 287] on div "Policy" at bounding box center [81, 282] width 134 height 16
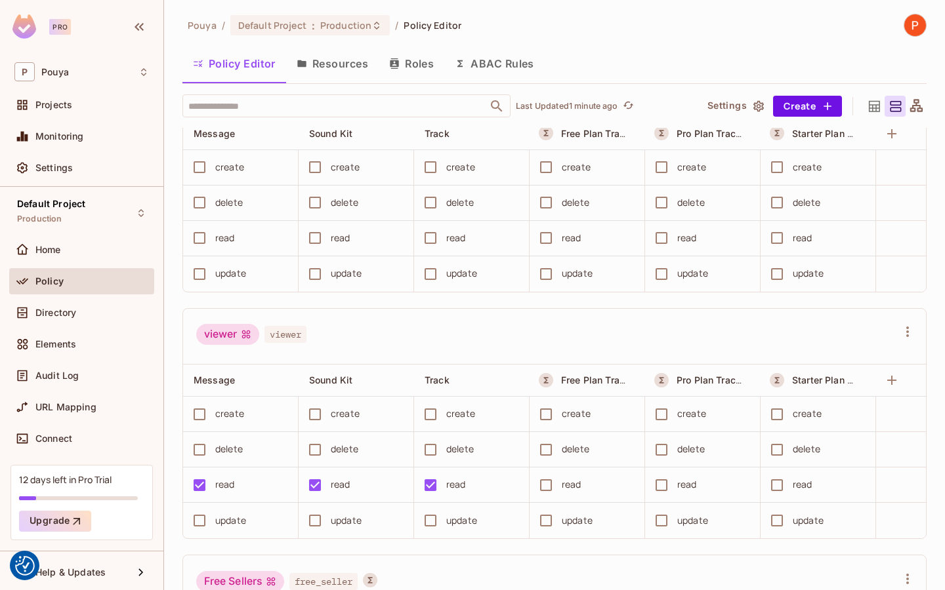
scroll to position [574, 0]
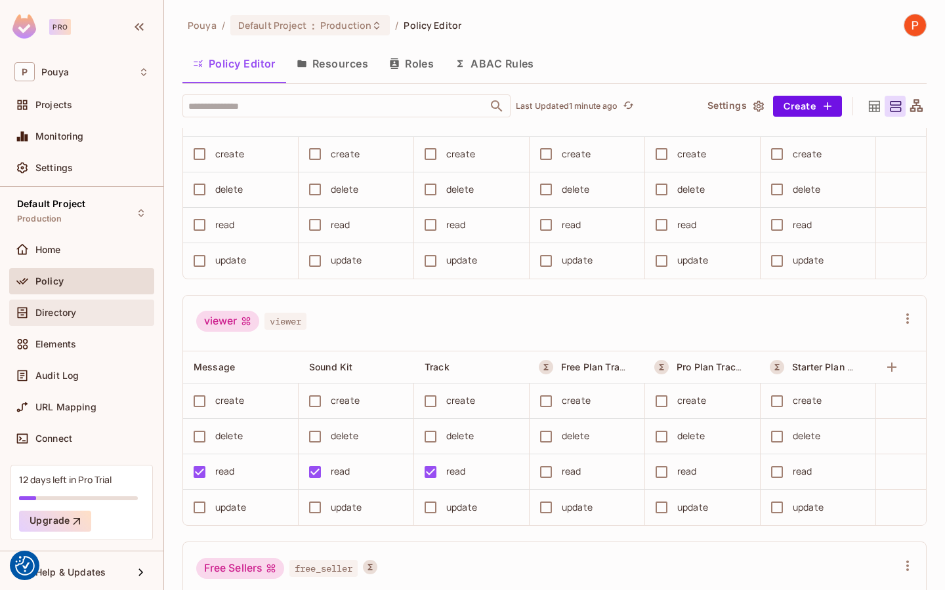
click at [37, 306] on div "Directory" at bounding box center [81, 313] width 134 height 16
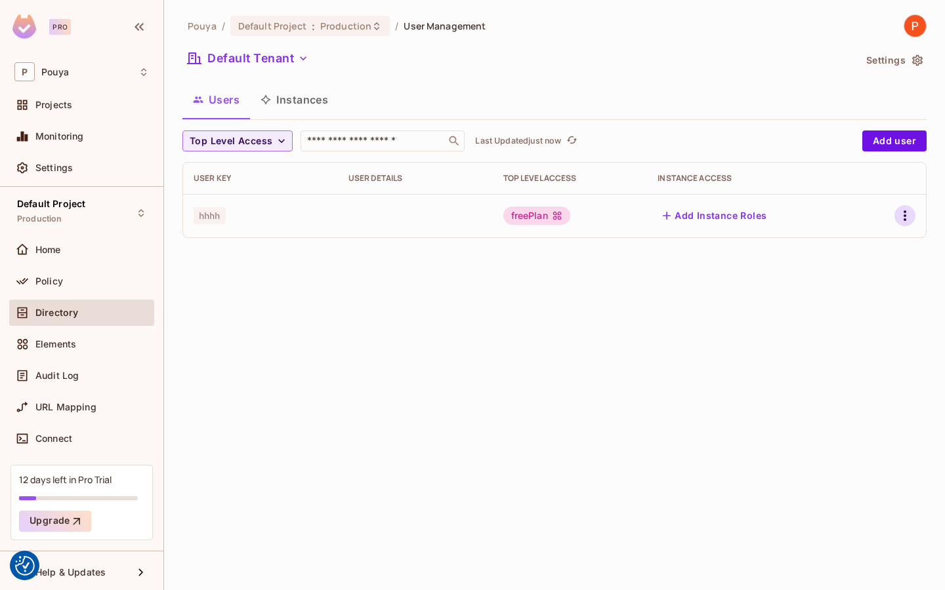
click at [905, 217] on icon "button" at bounding box center [904, 216] width 3 height 10
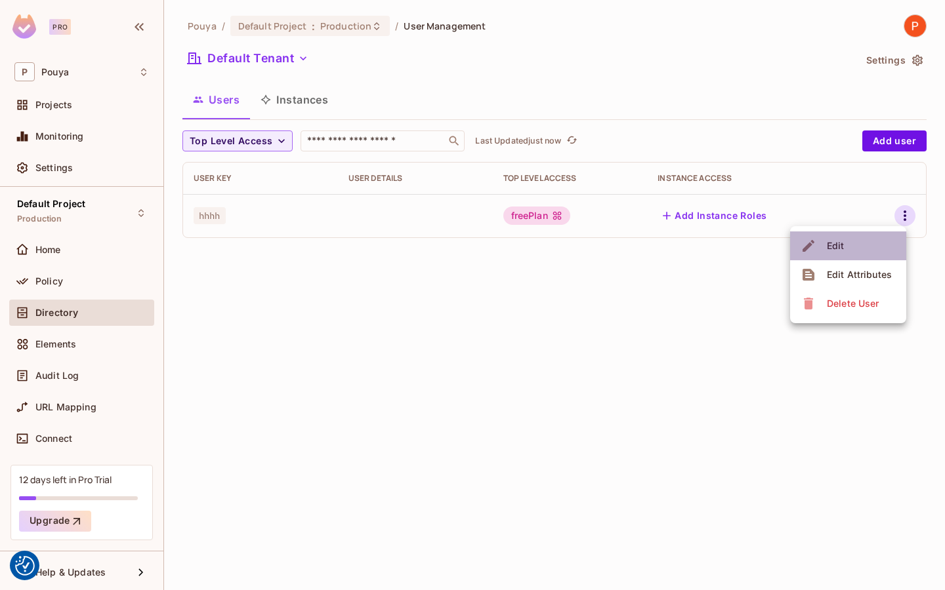
click at [864, 253] on li "Edit" at bounding box center [848, 246] width 116 height 29
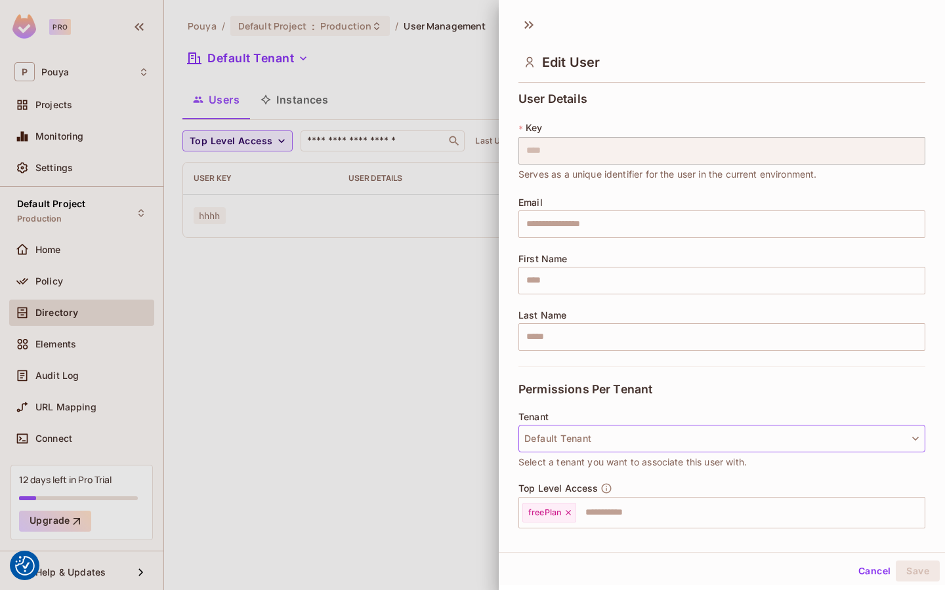
scroll to position [119, 0]
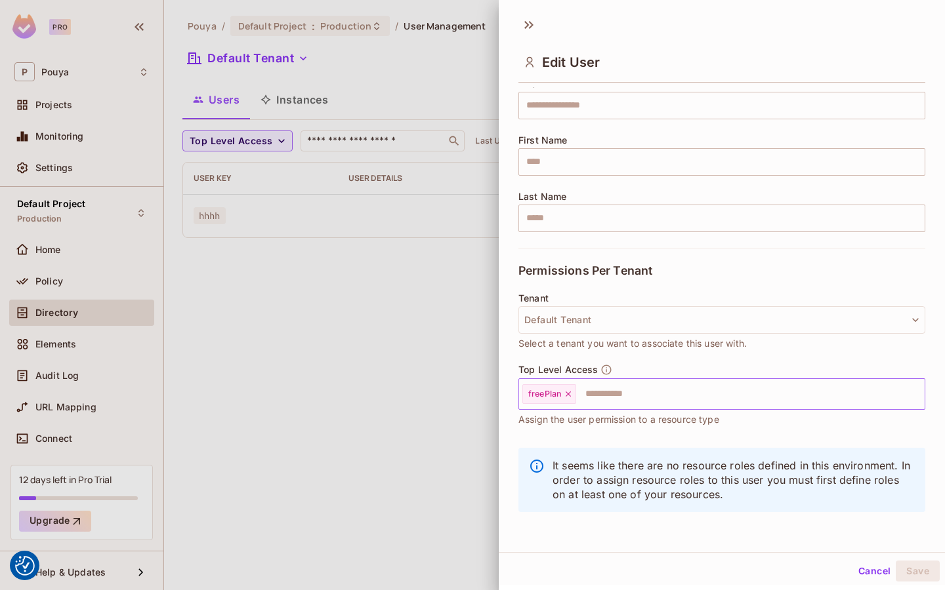
click at [569, 394] on icon at bounding box center [568, 394] width 5 height 5
click at [557, 394] on input "text" at bounding box center [710, 394] width 379 height 26
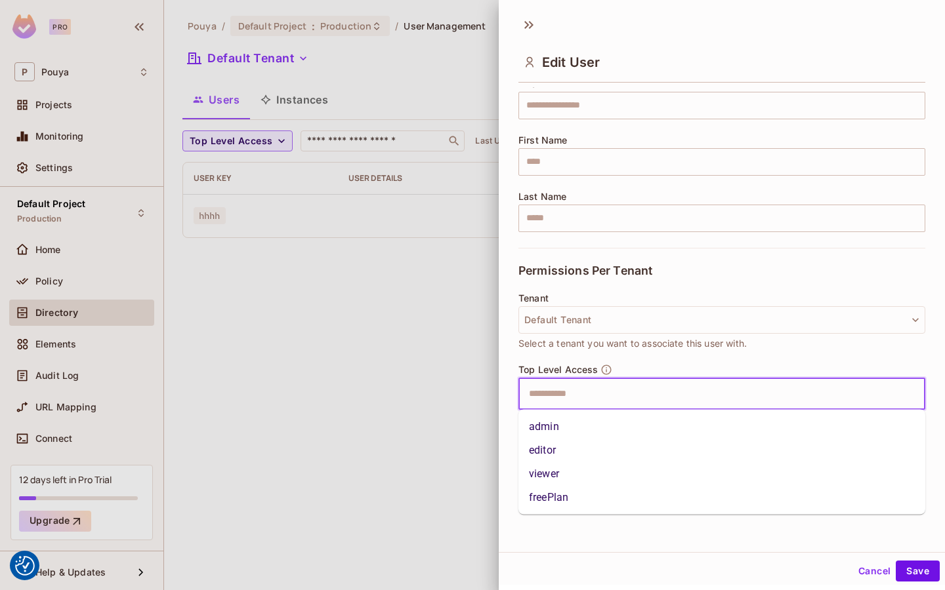
click at [579, 501] on li "freePlan" at bounding box center [721, 498] width 407 height 24
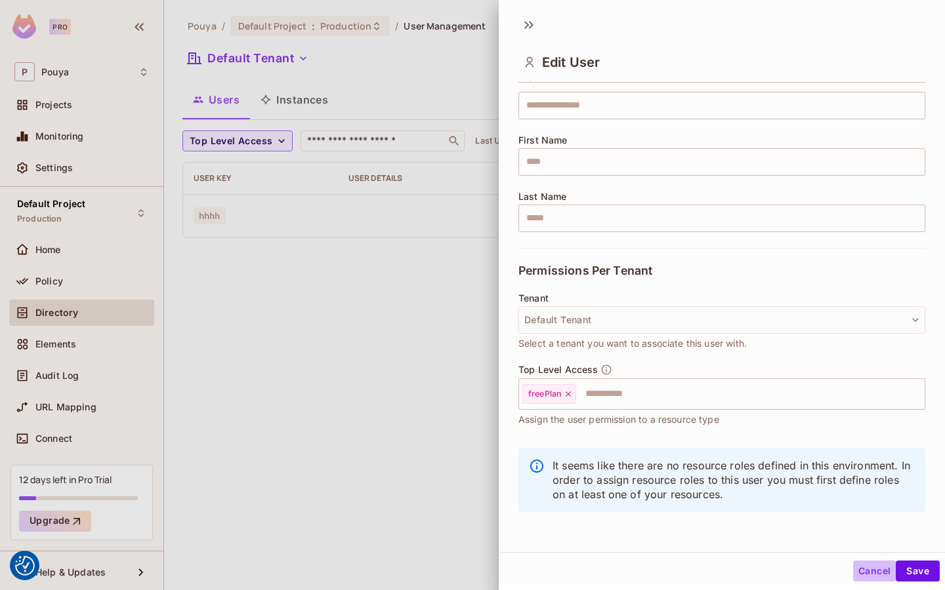
click at [883, 578] on button "Cancel" at bounding box center [874, 571] width 43 height 21
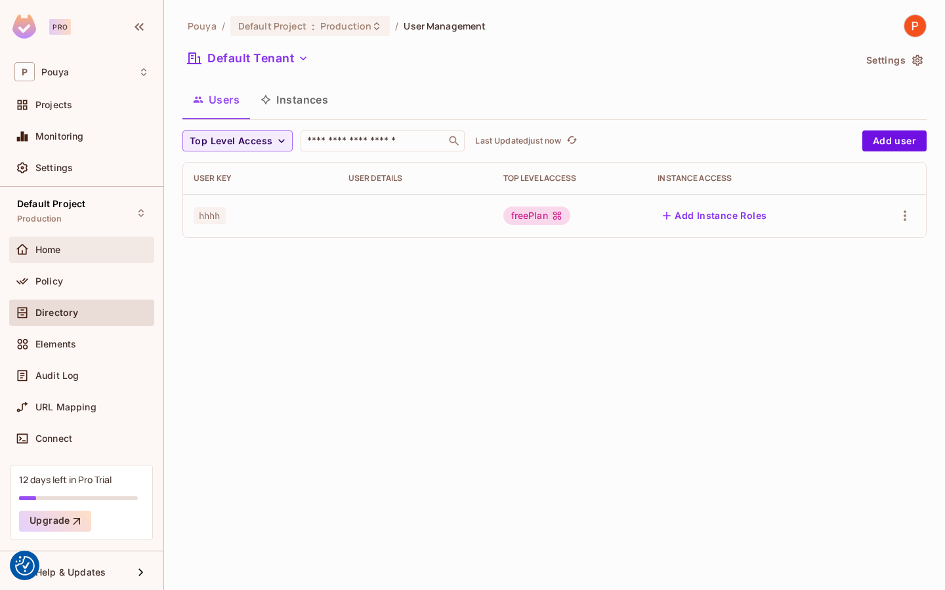
click at [48, 245] on span "Home" at bounding box center [48, 250] width 26 height 10
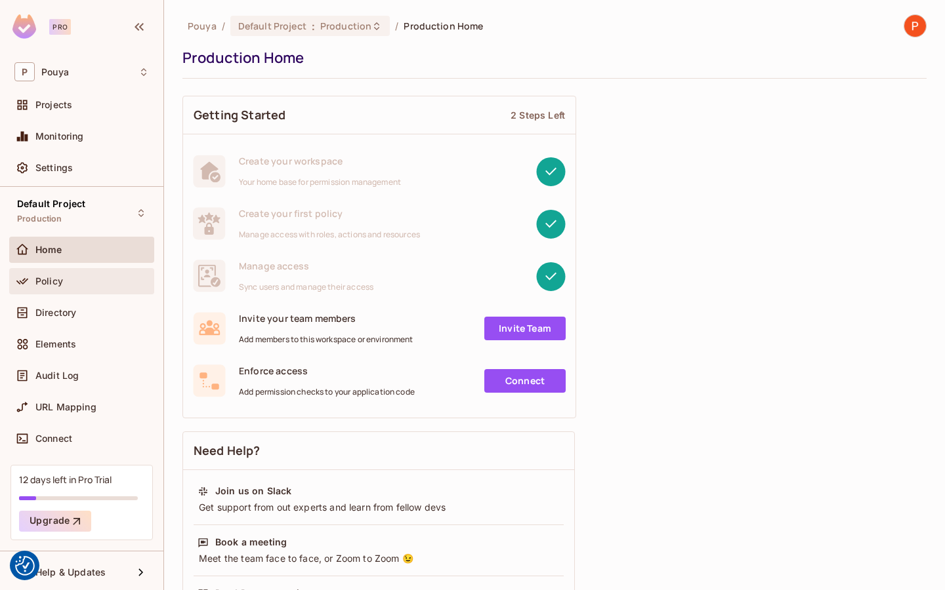
click at [47, 272] on div "Policy" at bounding box center [81, 281] width 145 height 26
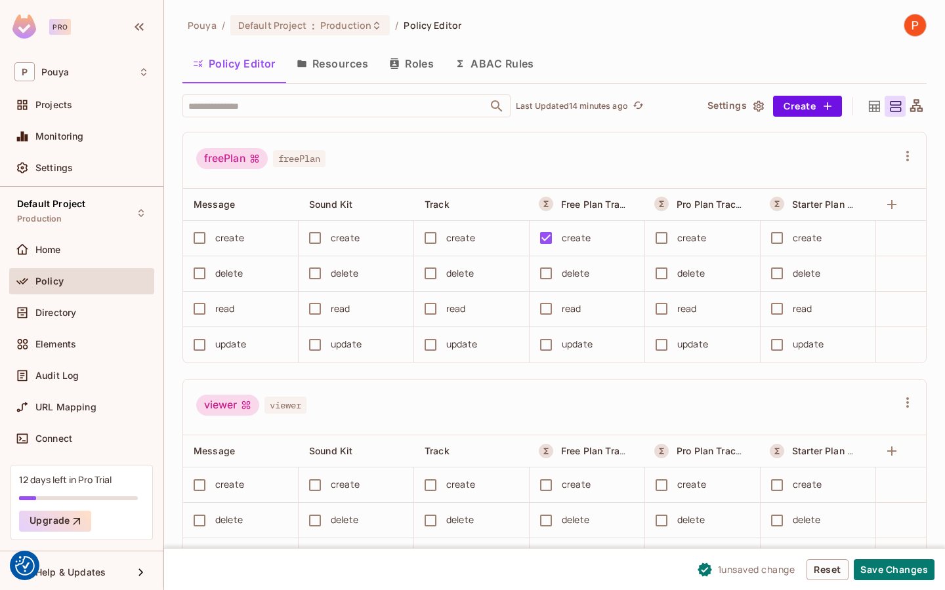
scroll to position [407, 0]
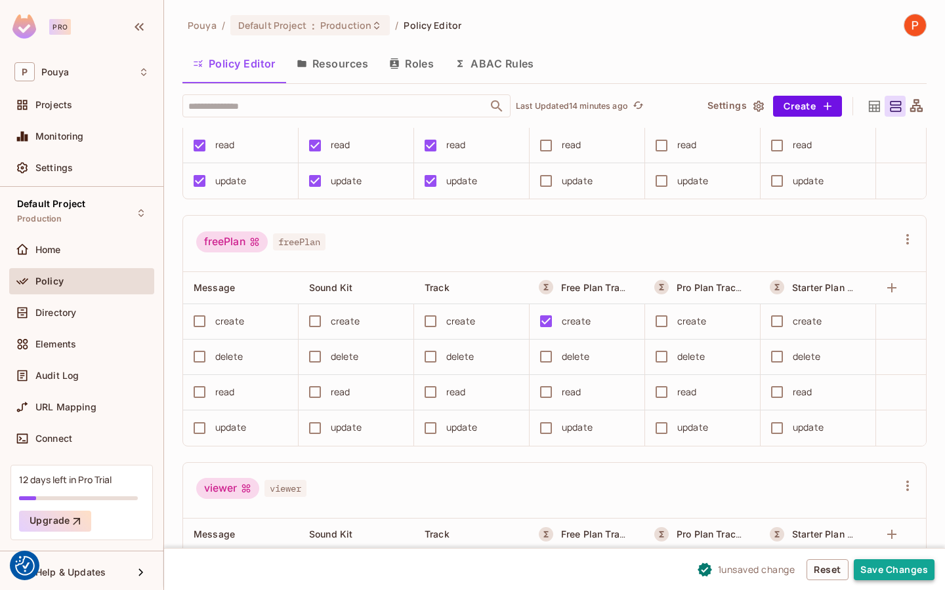
click at [875, 571] on button "Save Changes" at bounding box center [894, 570] width 81 height 21
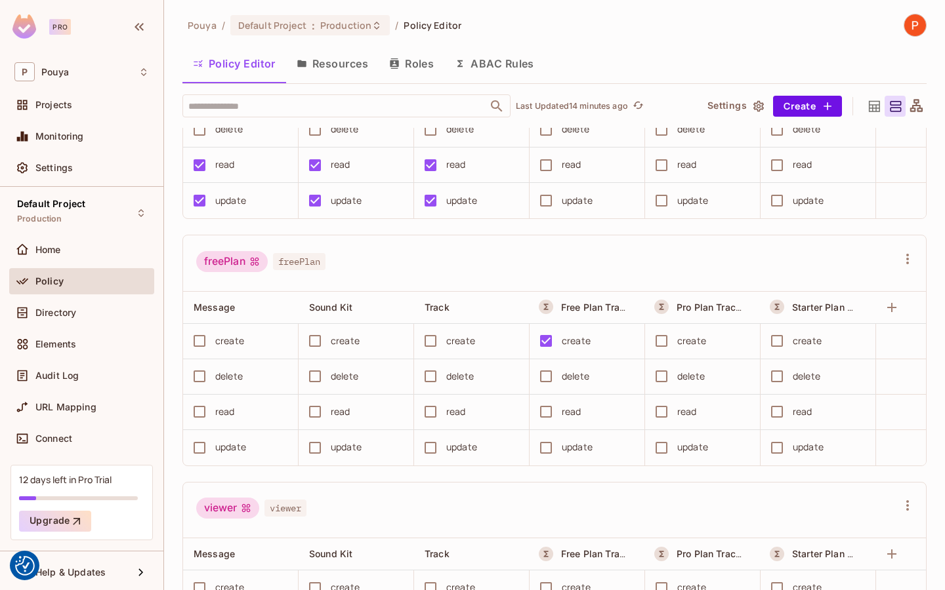
scroll to position [556, 0]
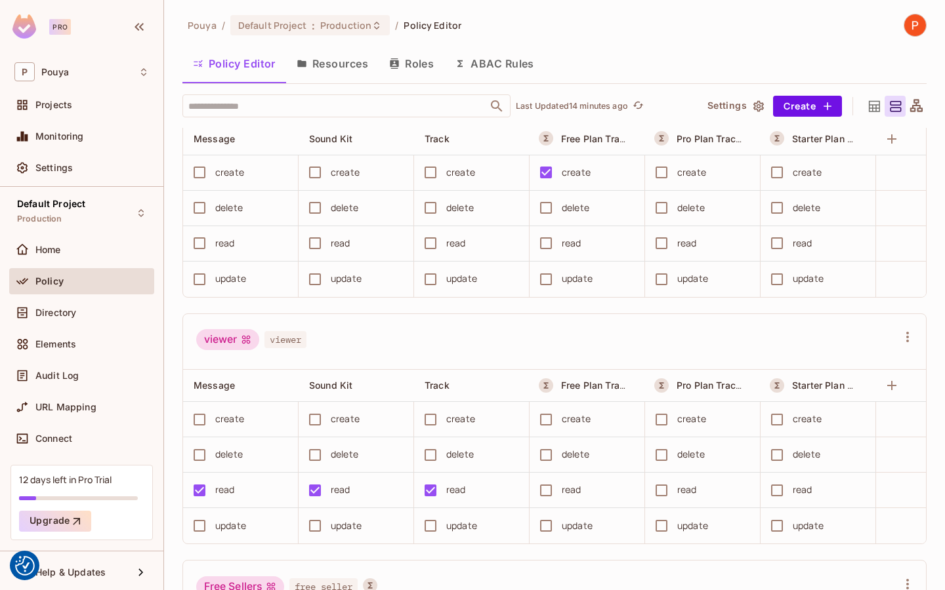
click at [737, 102] on button "Settings" at bounding box center [735, 106] width 66 height 21
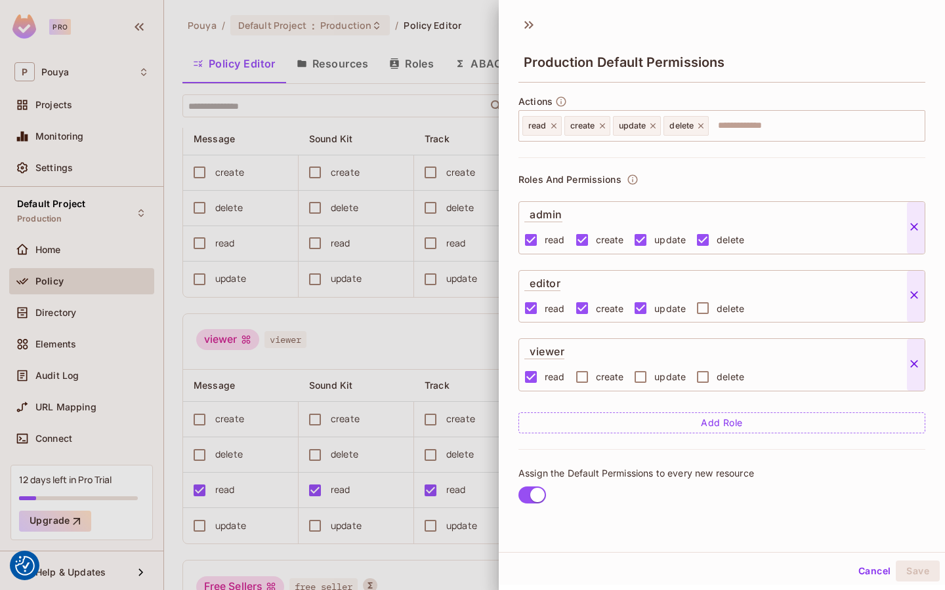
click at [412, 205] on div at bounding box center [472, 295] width 945 height 590
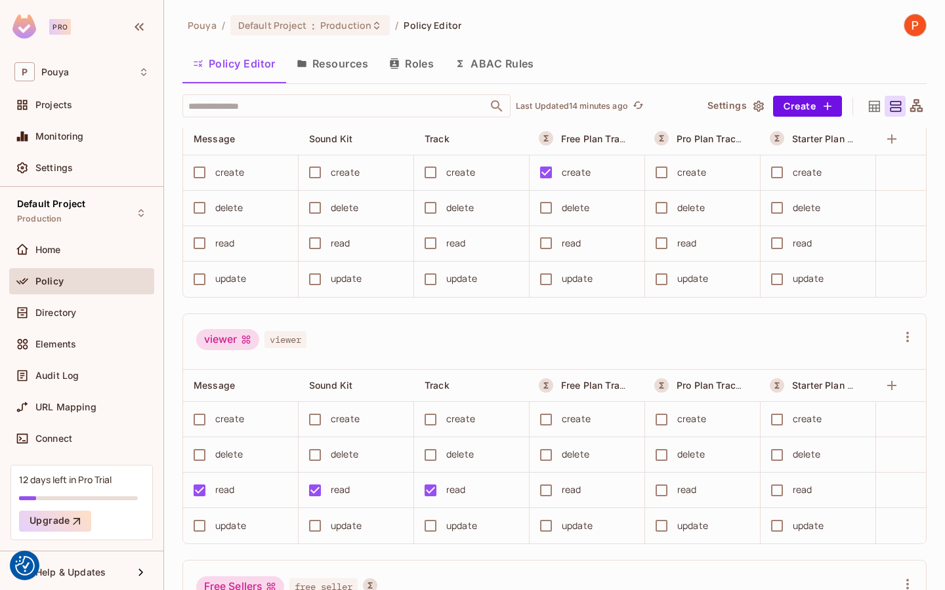
click at [876, 103] on icon at bounding box center [874, 106] width 16 height 16
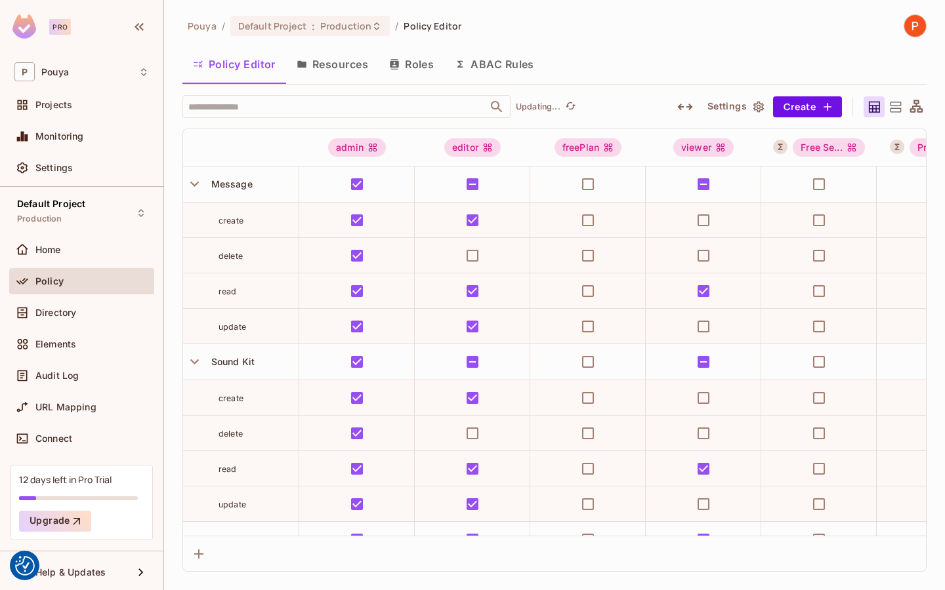
scroll to position [0, 0]
click at [915, 104] on icon at bounding box center [916, 106] width 12 height 12
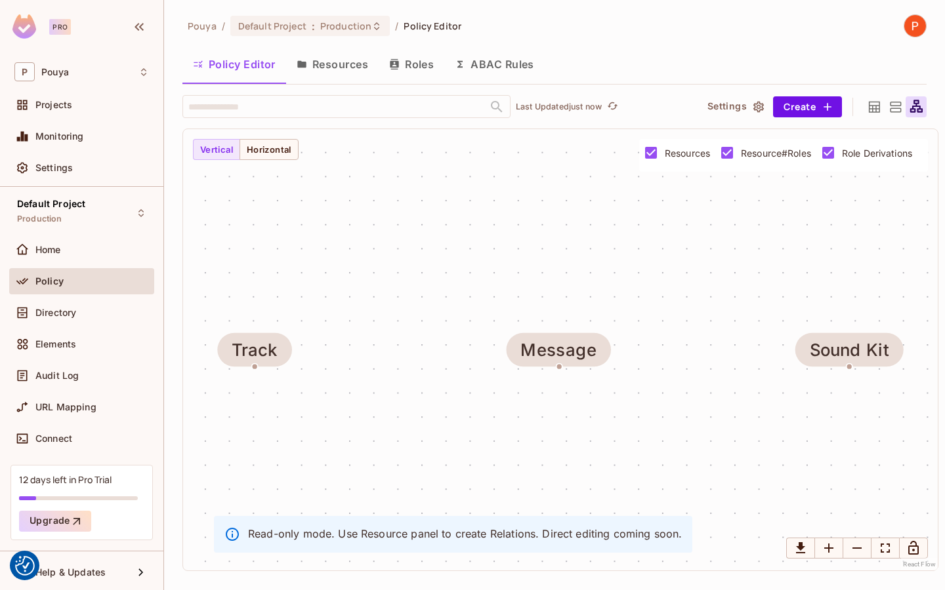
click at [890, 107] on icon at bounding box center [895, 107] width 16 height 16
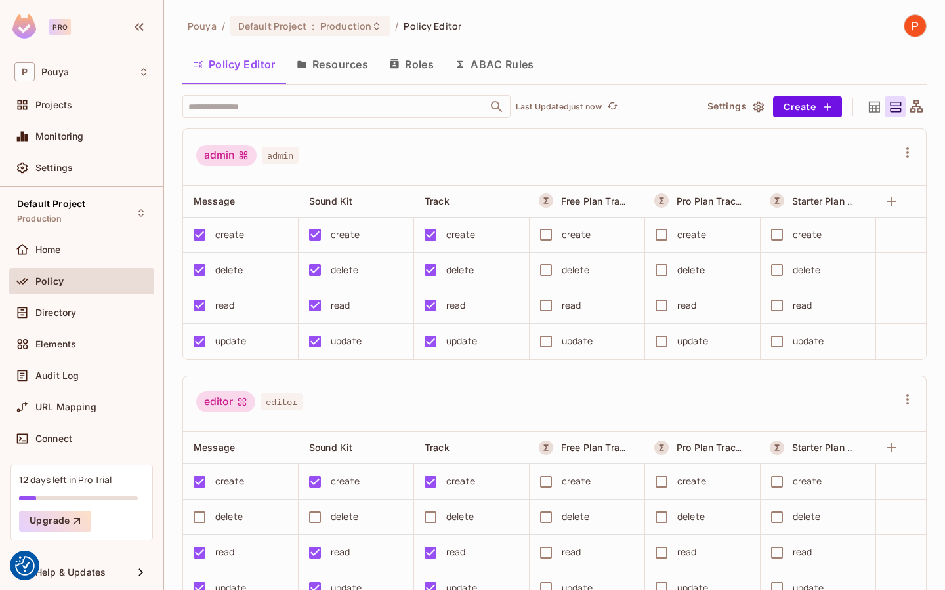
click at [872, 108] on icon at bounding box center [874, 106] width 11 height 11
